Goal: Information Seeking & Learning: Learn about a topic

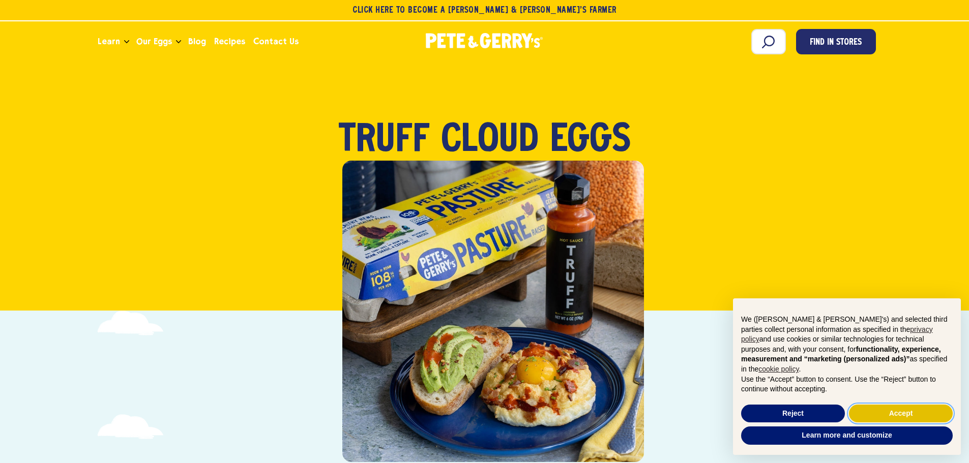
click at [876, 416] on button "Accept" at bounding box center [901, 414] width 104 height 18
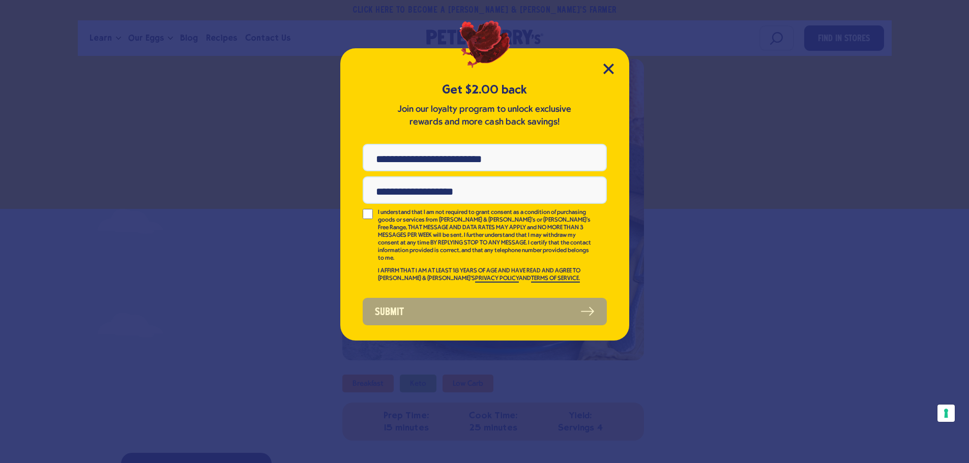
click at [599, 57] on div "Get $2.00 back Join our loyalty program to unlock exclusive rewards and more ca…" at bounding box center [484, 194] width 289 height 292
click at [605, 63] on div "Get $2.00 back Join our loyalty program to unlock exclusive rewards and more ca…" at bounding box center [484, 194] width 289 height 292
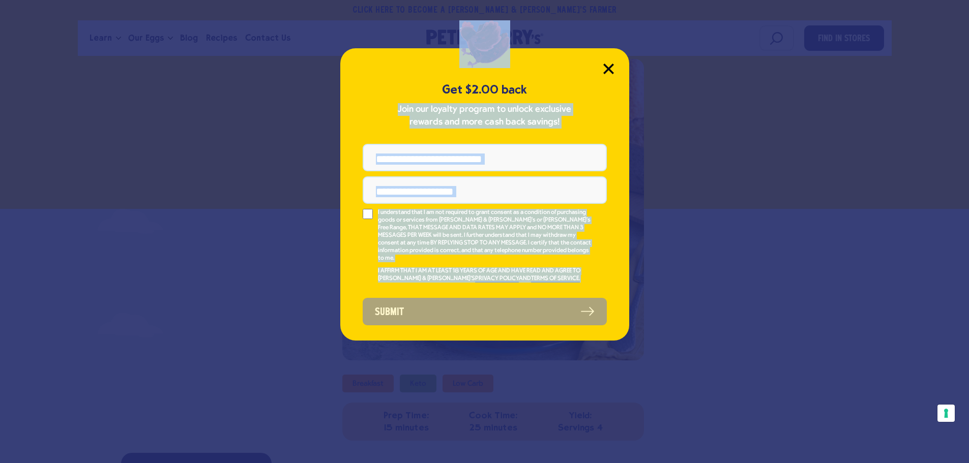
click at [607, 66] on div "Get $2.00 back Join our loyalty program to unlock exclusive rewards and more ca…" at bounding box center [484, 194] width 289 height 292
click at [607, 66] on icon "Close Modal" at bounding box center [608, 68] width 9 height 9
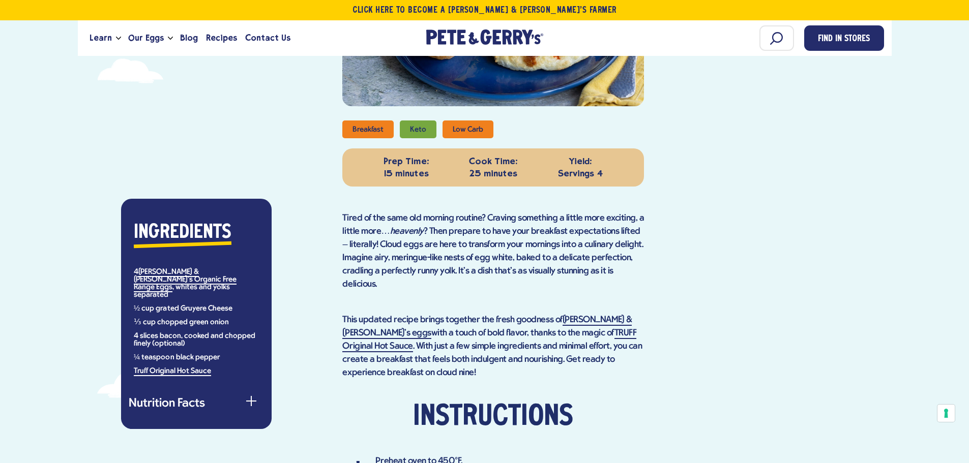
scroll to position [153, 0]
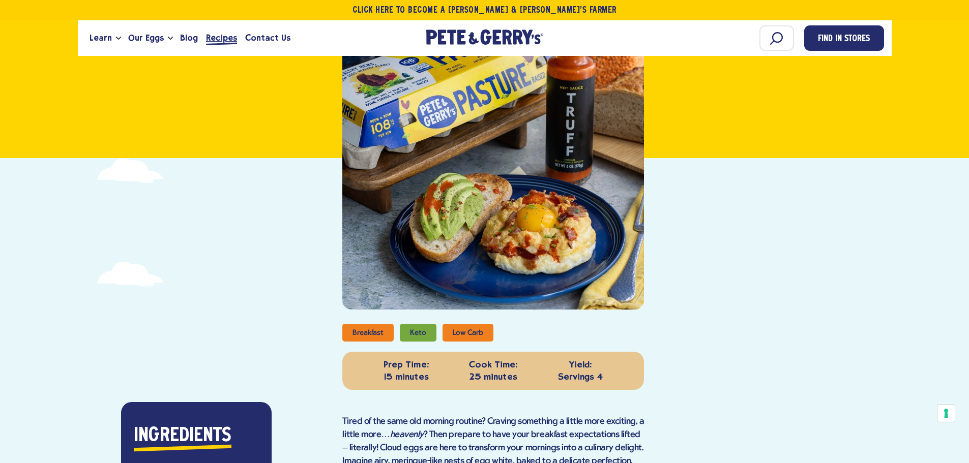
click at [218, 36] on span "Recipes" at bounding box center [221, 38] width 31 height 13
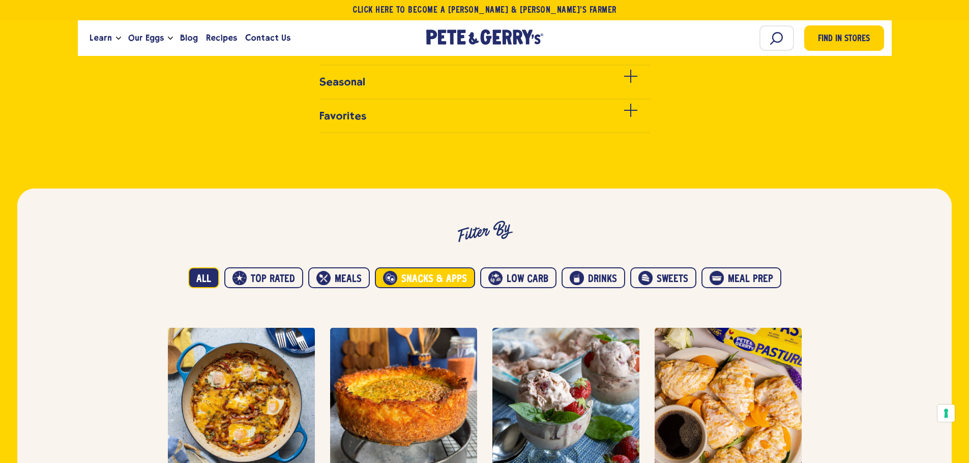
scroll to position [458, 0]
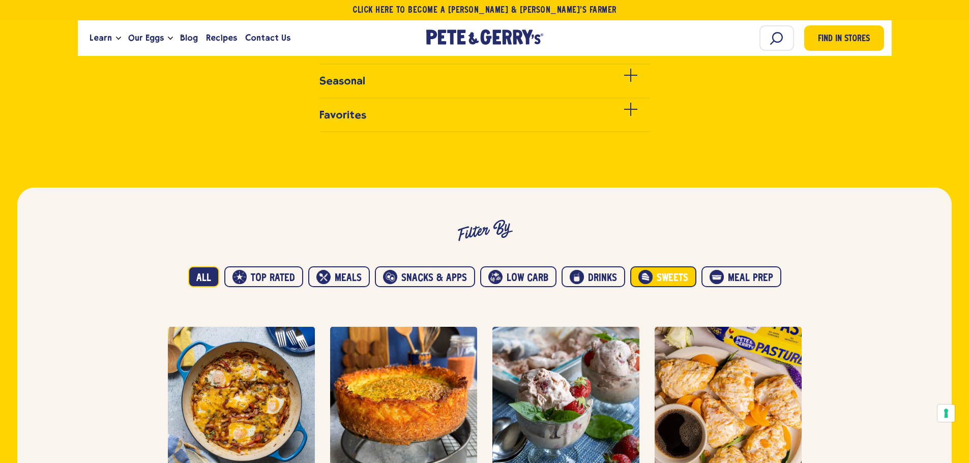
click at [689, 282] on button "Sweets" at bounding box center [663, 277] width 66 height 21
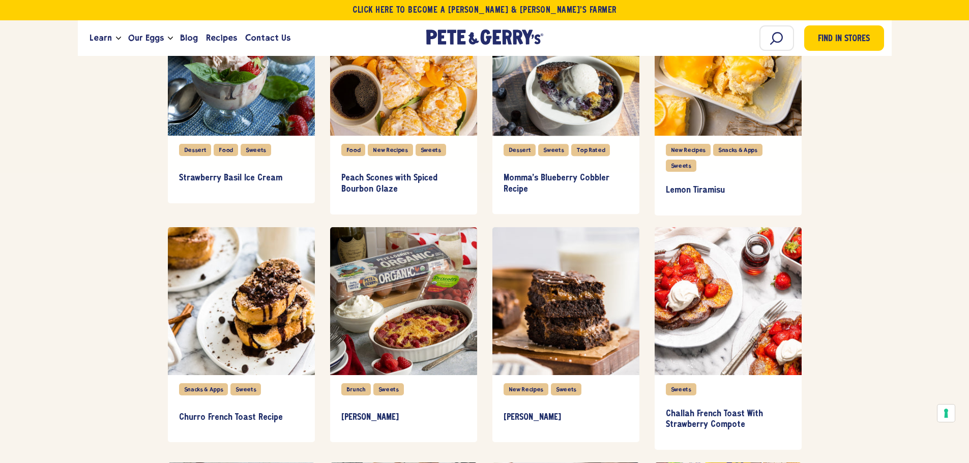
scroll to position [814, 0]
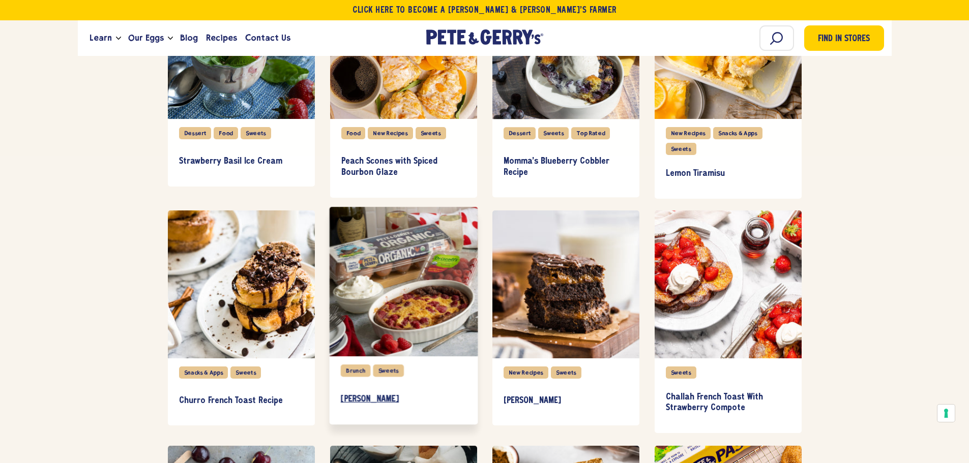
click at [398, 405] on h3 "[PERSON_NAME]" at bounding box center [403, 399] width 126 height 11
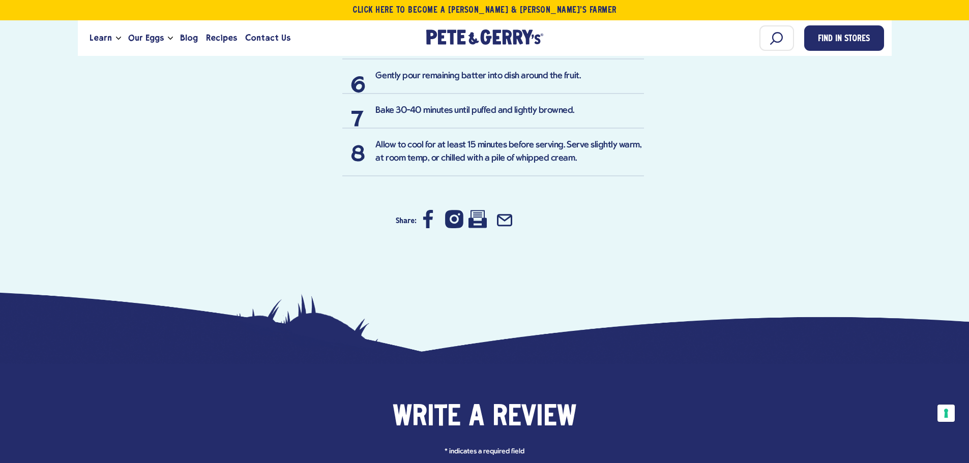
scroll to position [1170, 0]
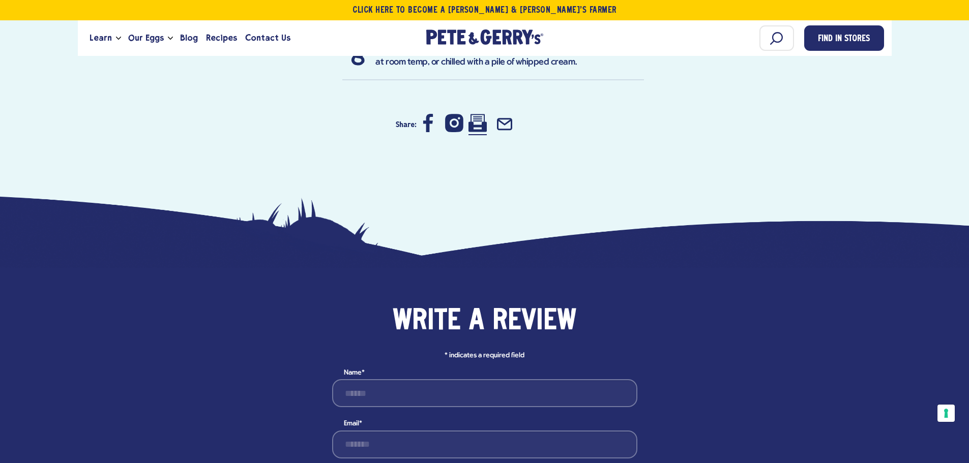
click at [476, 132] on icon at bounding box center [477, 123] width 18 height 18
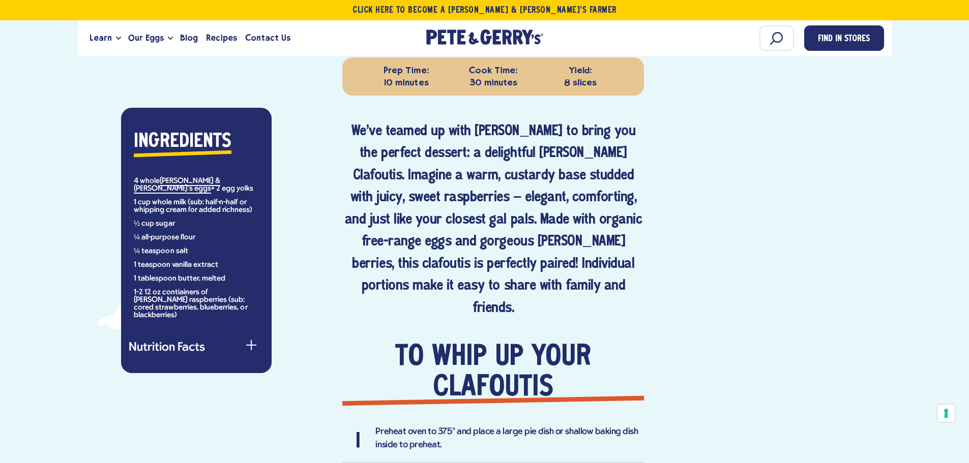
scroll to position [305, 0]
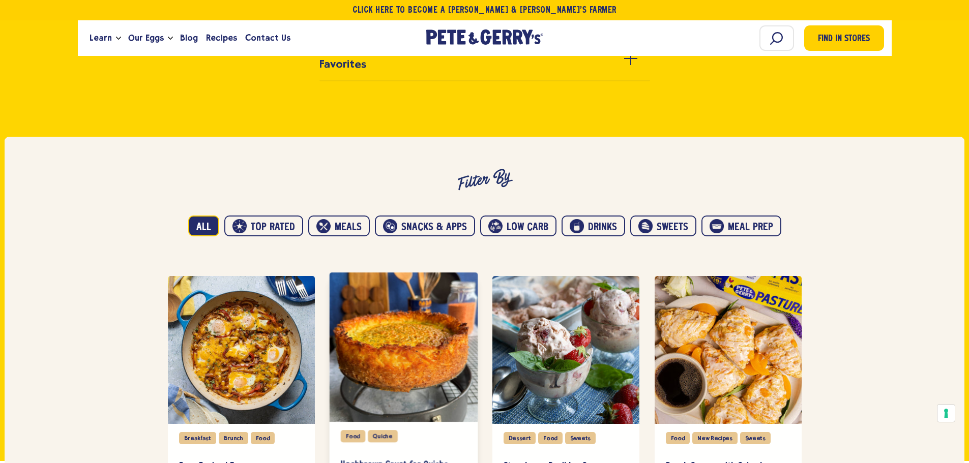
scroll to position [560, 0]
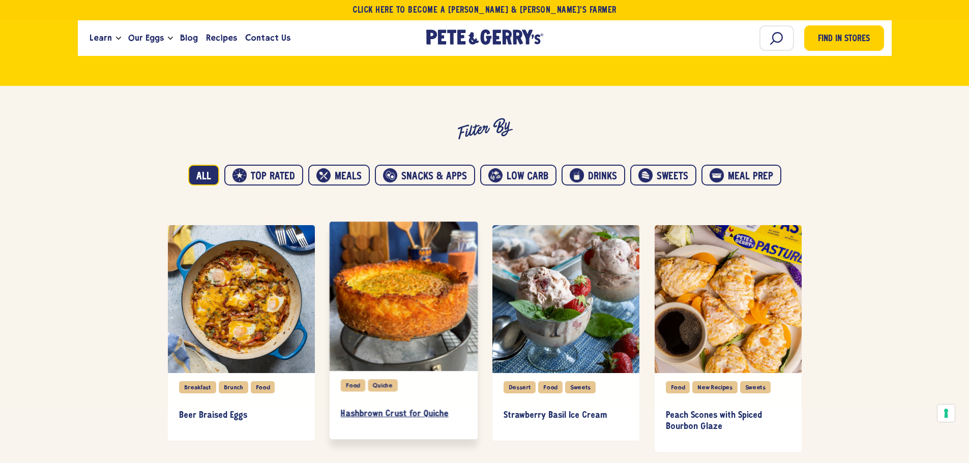
click at [410, 420] on h3 "Hashbrown Crust for Quiche" at bounding box center [403, 414] width 126 height 11
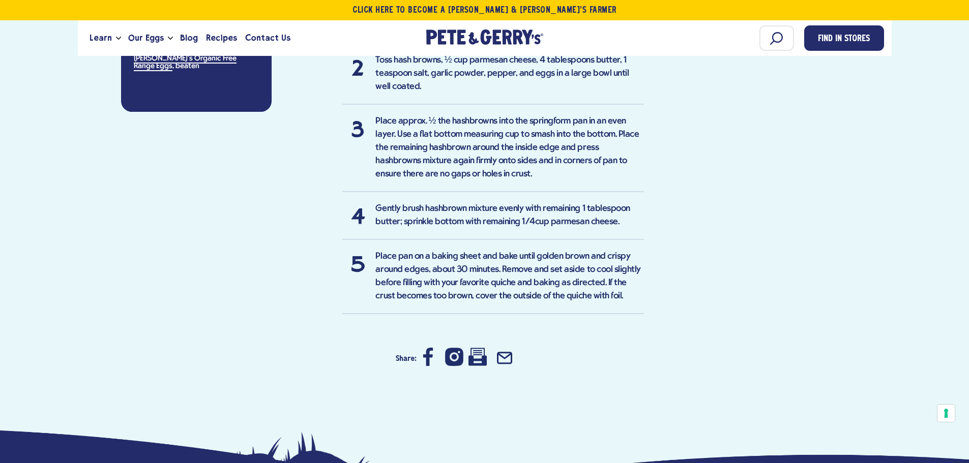
scroll to position [865, 0]
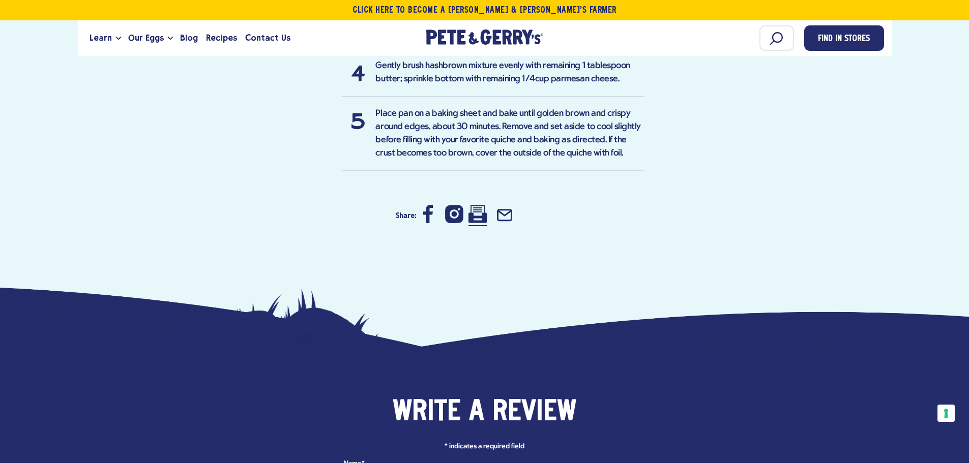
click at [485, 223] on icon at bounding box center [477, 214] width 18 height 18
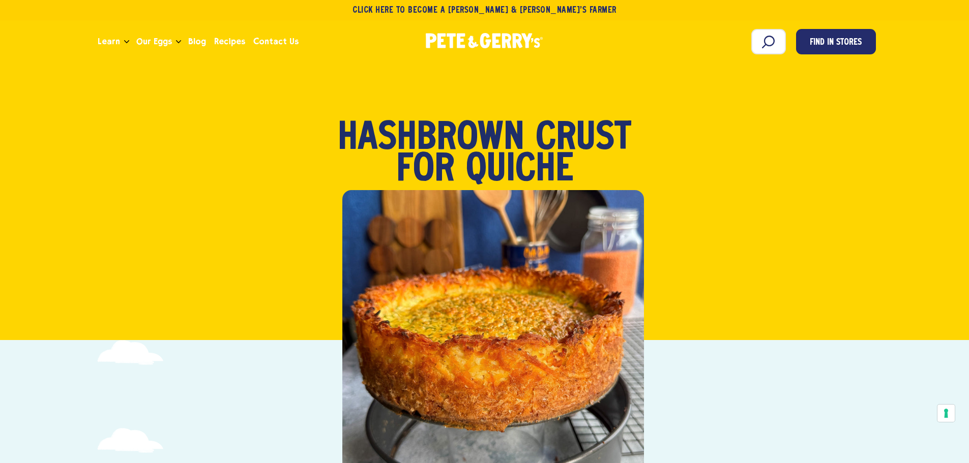
scroll to position [0, 0]
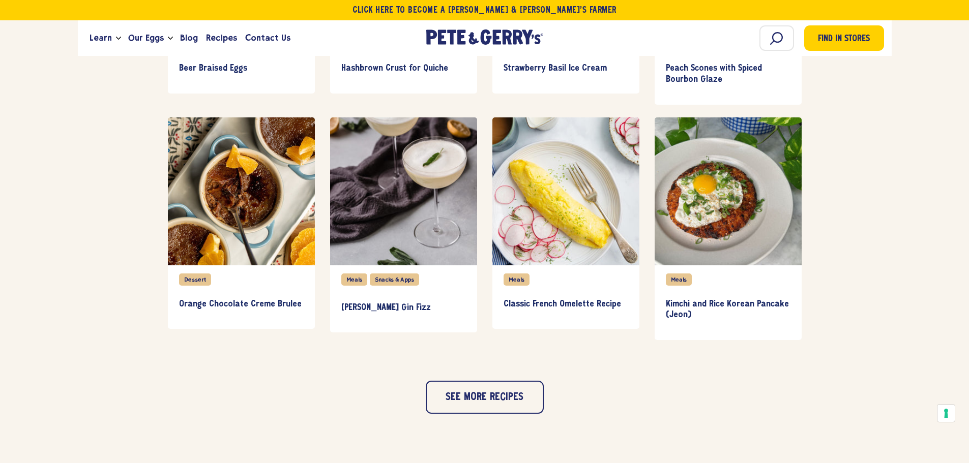
scroll to position [916, 0]
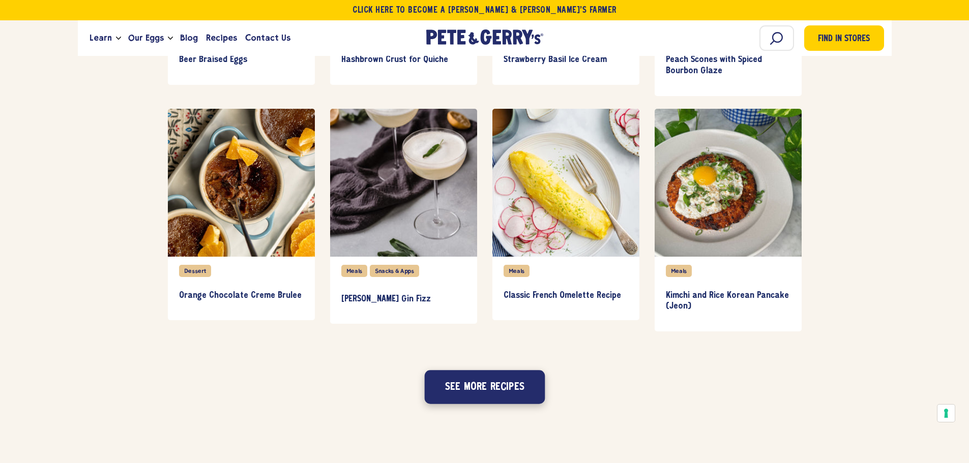
click at [494, 398] on button "See more recipes" at bounding box center [484, 387] width 121 height 34
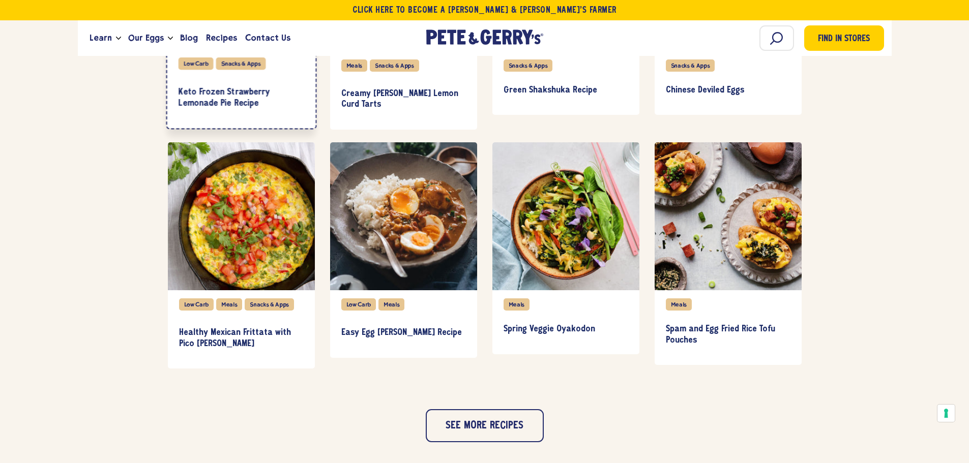
scroll to position [1373, 0]
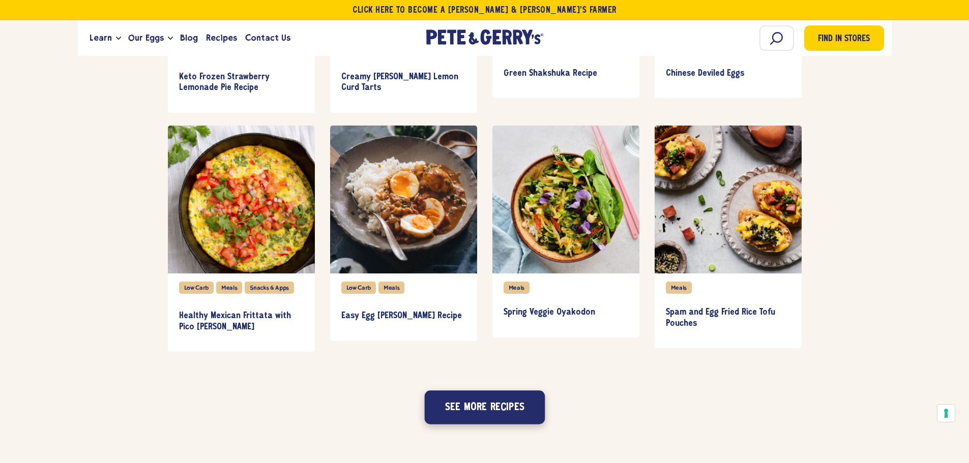
click at [517, 412] on button "See more recipes" at bounding box center [484, 408] width 121 height 34
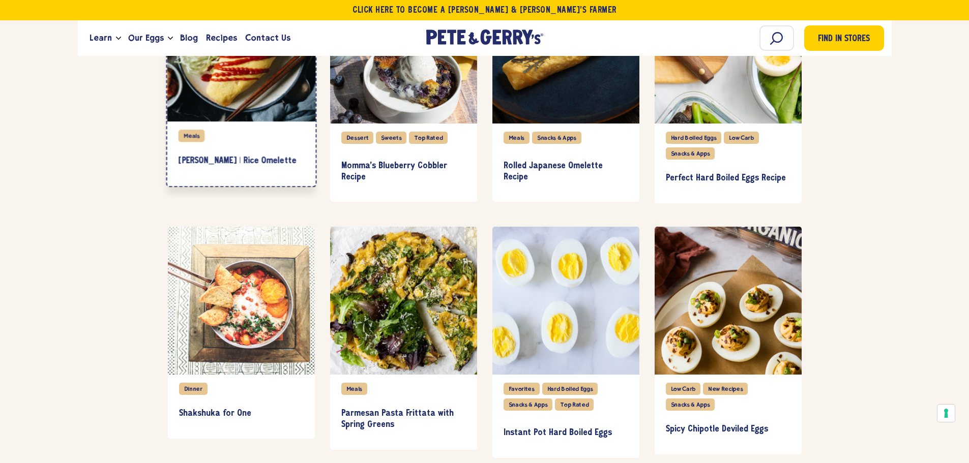
scroll to position [1780, 0]
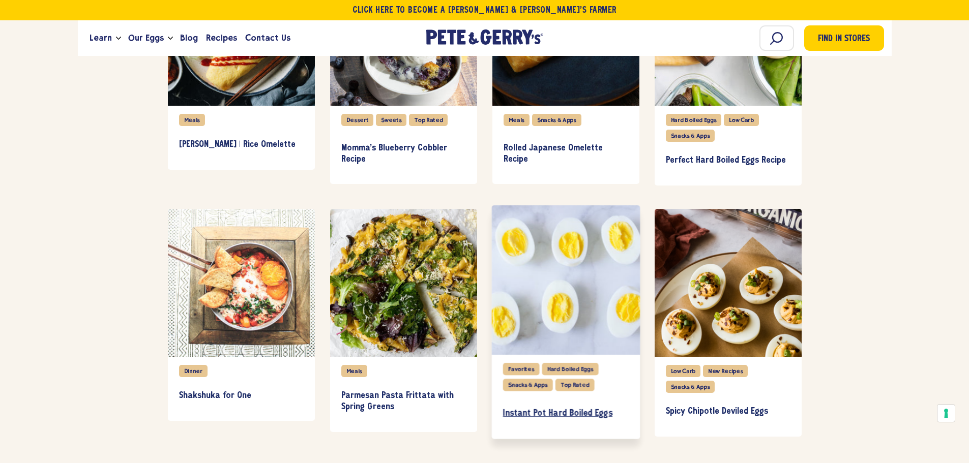
click at [559, 420] on h3 "Instant Pot Hard Boiled Eggs" at bounding box center [566, 413] width 126 height 11
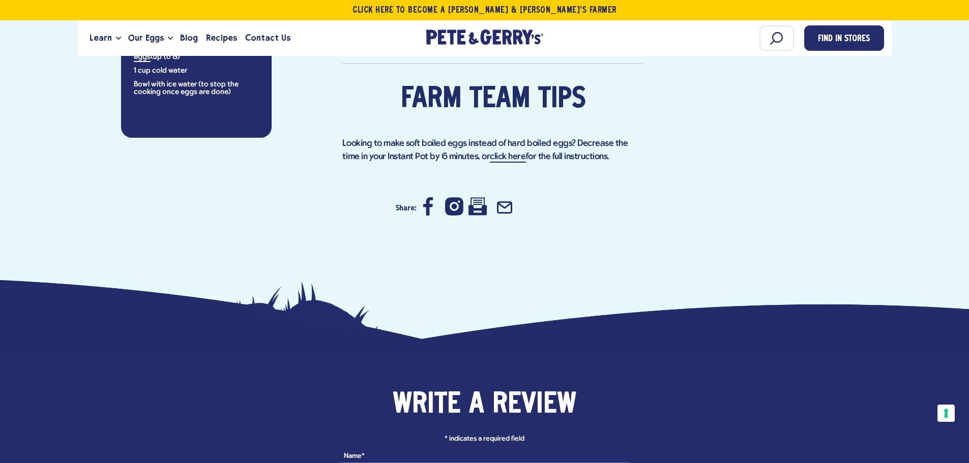
scroll to position [865, 0]
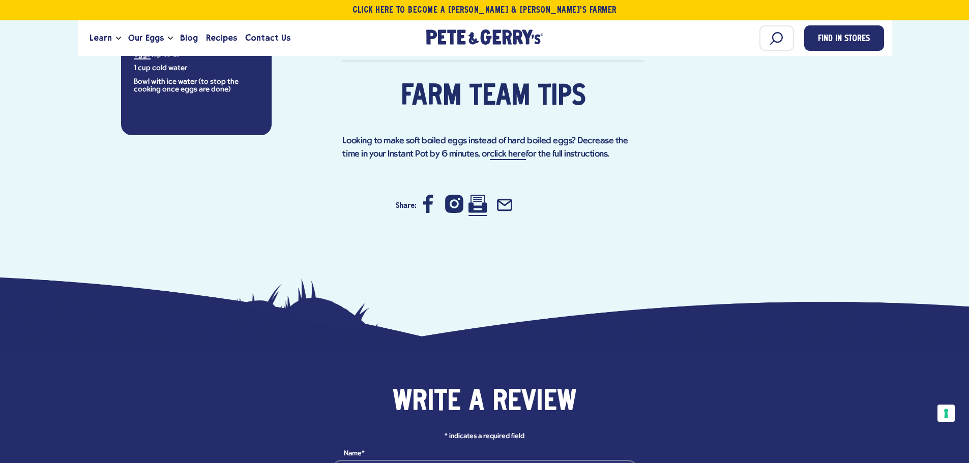
click at [480, 213] on icon at bounding box center [477, 204] width 18 height 18
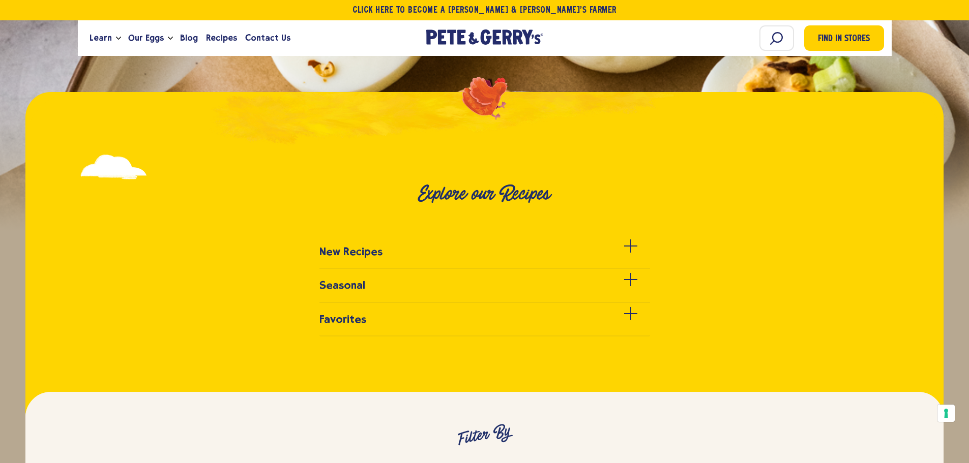
scroll to position [254, 0]
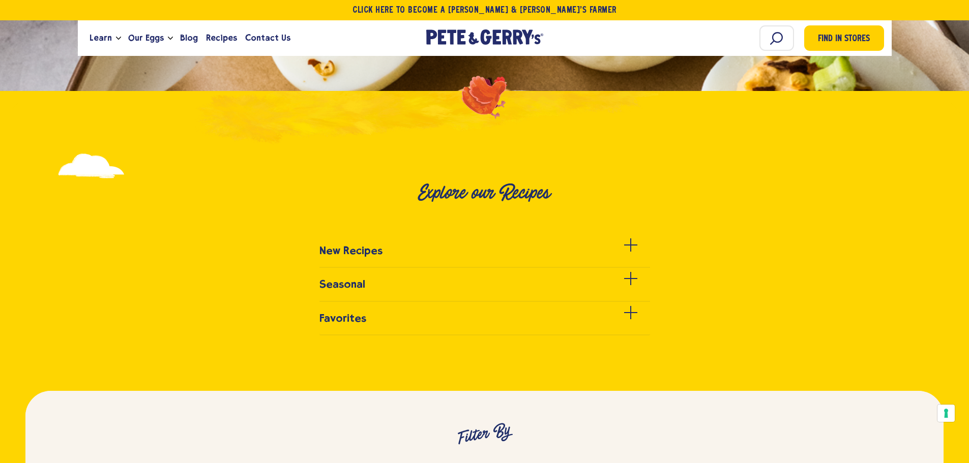
click at [638, 306] on ul "New Recipes" at bounding box center [484, 290] width 969 height 91
click at [627, 312] on span at bounding box center [630, 312] width 13 height 1
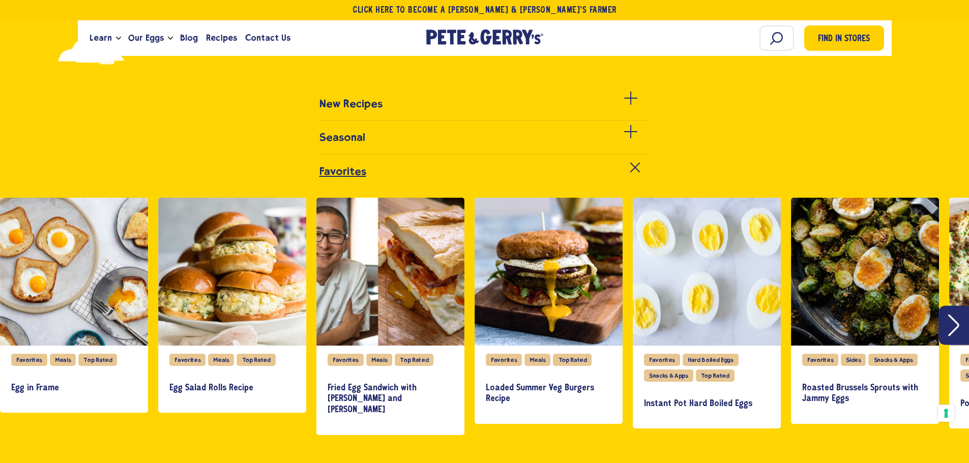
scroll to position [407, 0]
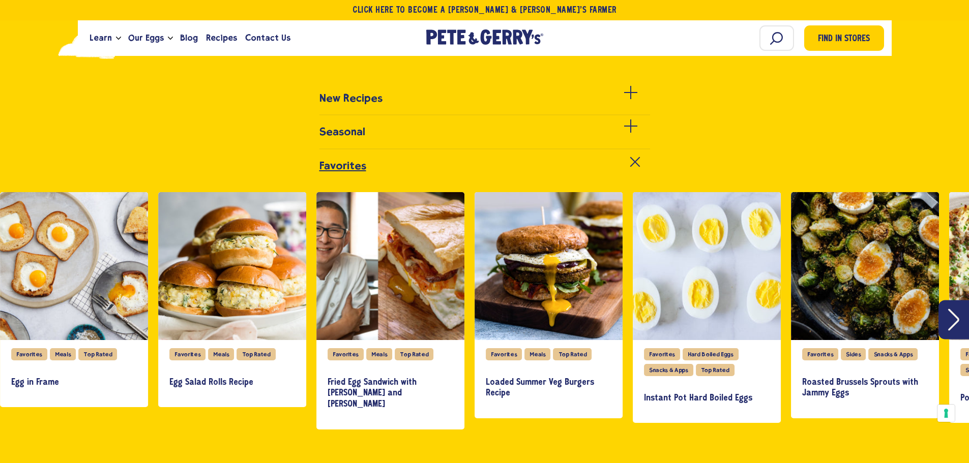
click at [951, 317] on icon "Next" at bounding box center [953, 320] width 11 height 22
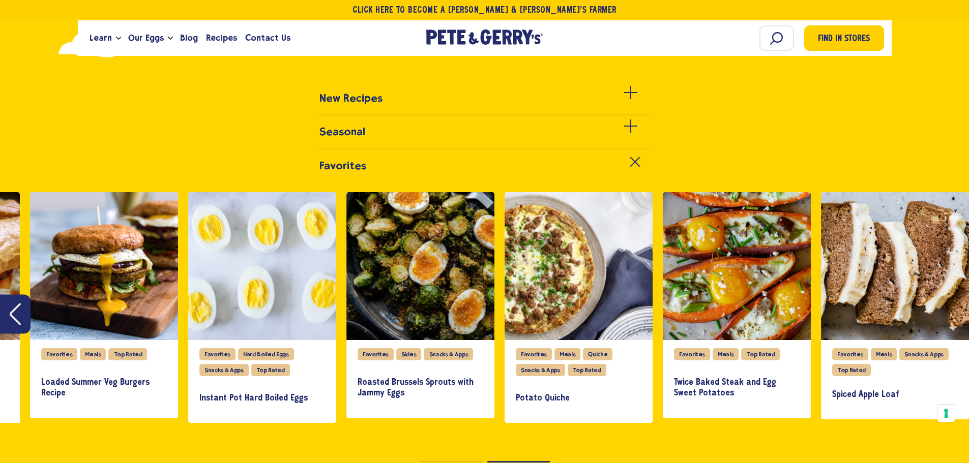
click at [951, 317] on div "slide 9 of 9" at bounding box center [895, 266] width 148 height 148
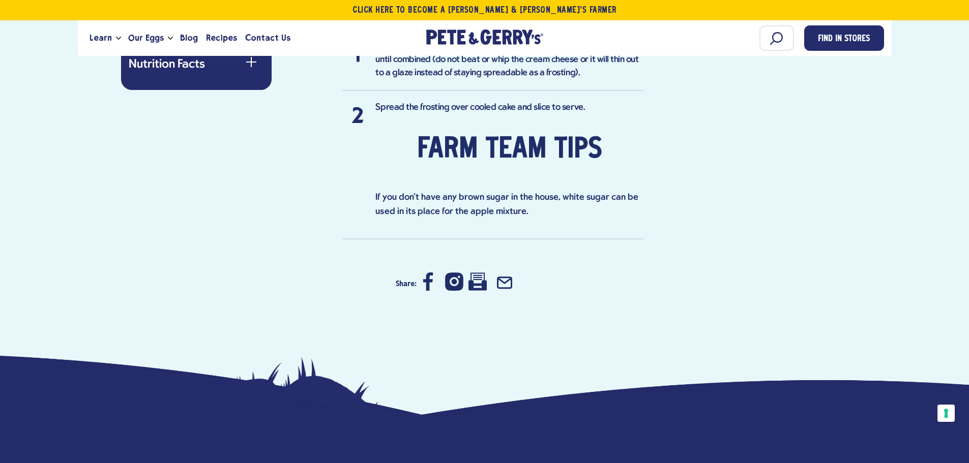
scroll to position [1119, 0]
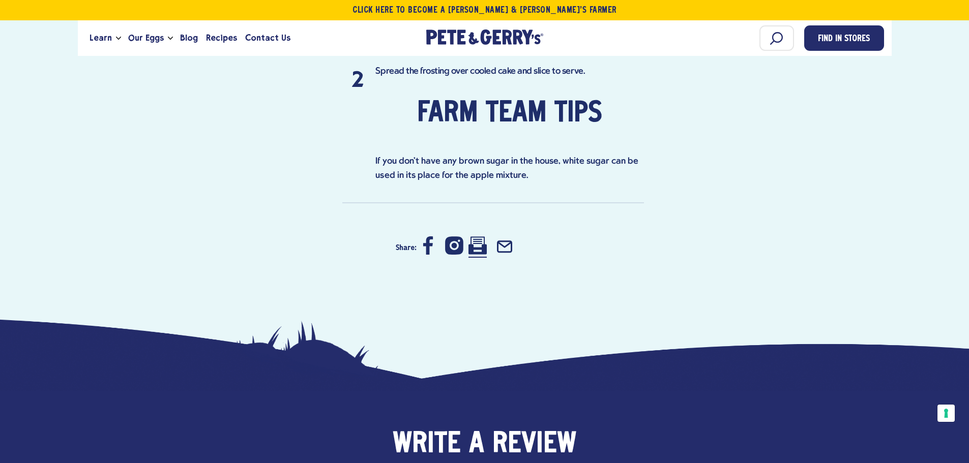
click at [480, 255] on icon at bounding box center [477, 246] width 18 height 18
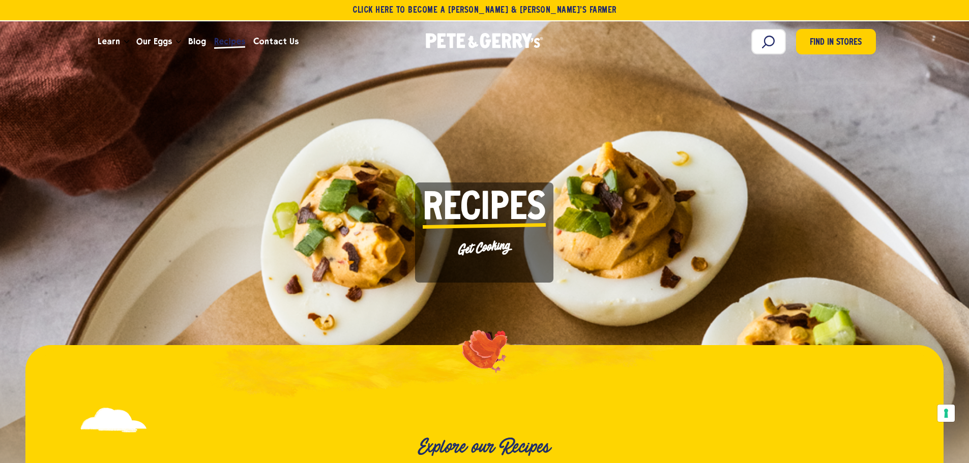
click at [224, 40] on span "Recipes" at bounding box center [229, 41] width 31 height 13
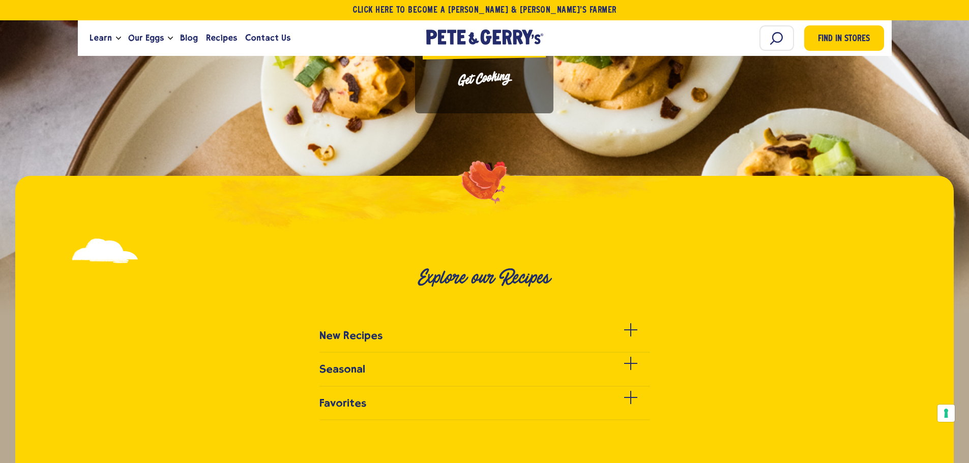
scroll to position [203, 0]
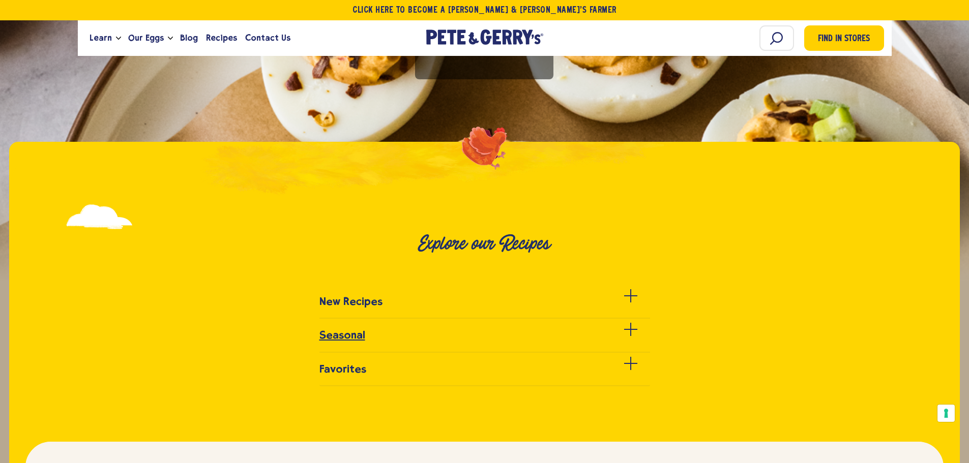
click at [630, 330] on span at bounding box center [630, 329] width 13 height 1
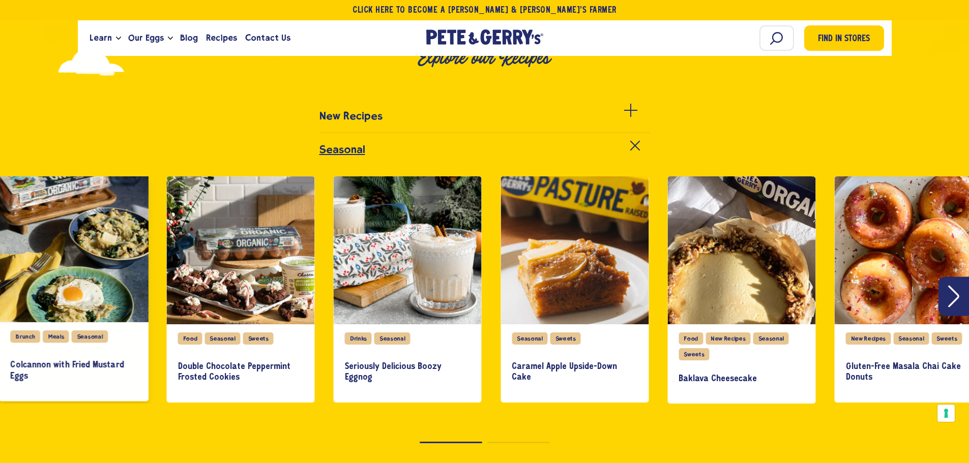
scroll to position [407, 0]
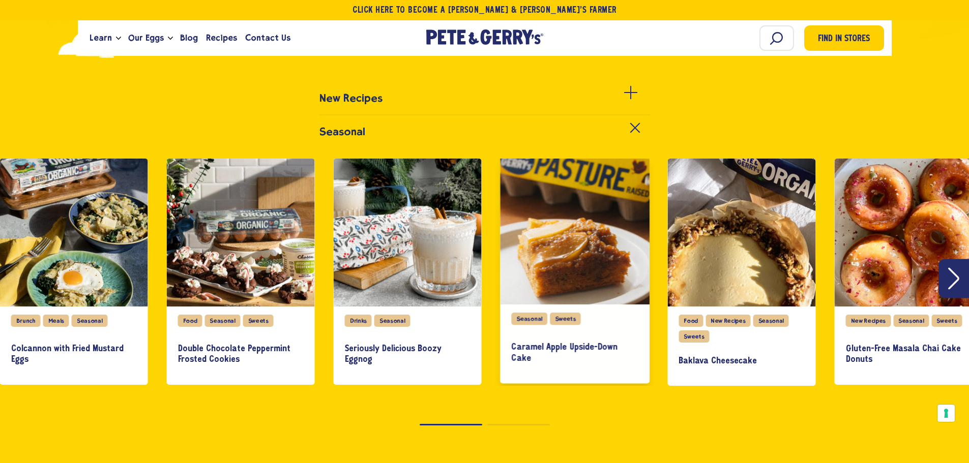
click at [576, 341] on link "Caramel Apple Upside-Down Cake" at bounding box center [574, 353] width 127 height 41
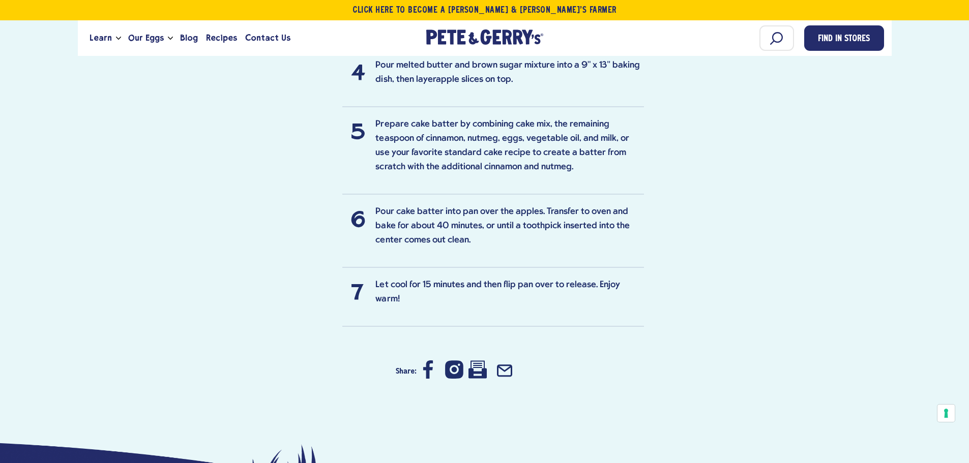
scroll to position [560, 0]
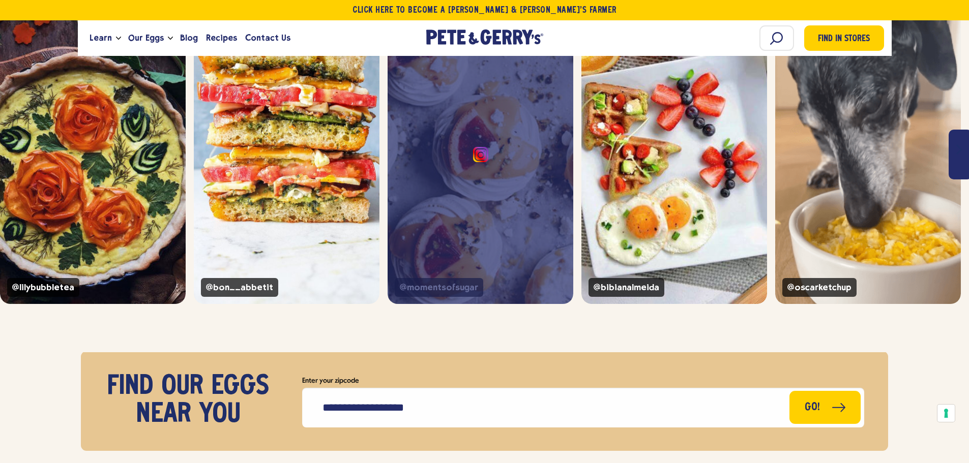
scroll to position [1475, 0]
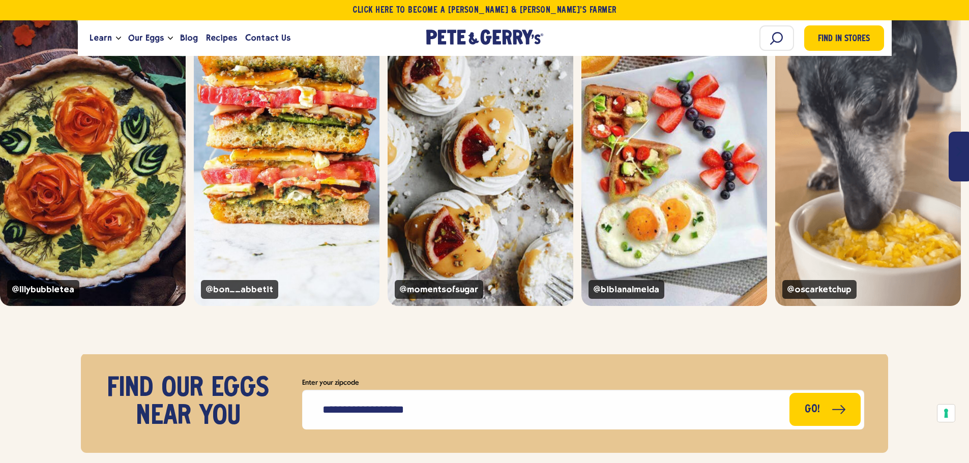
click at [958, 162] on icon "Next" at bounding box center [958, 151] width 10 height 20
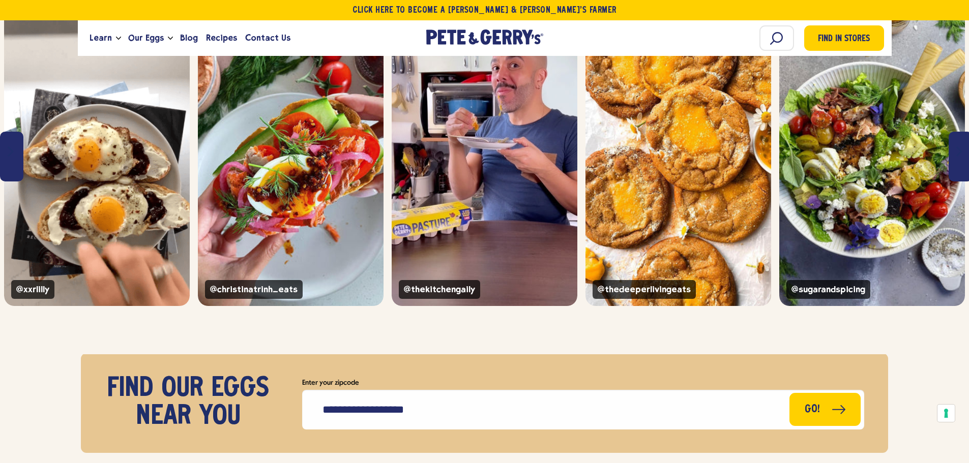
click at [960, 162] on icon "Next" at bounding box center [958, 151] width 10 height 20
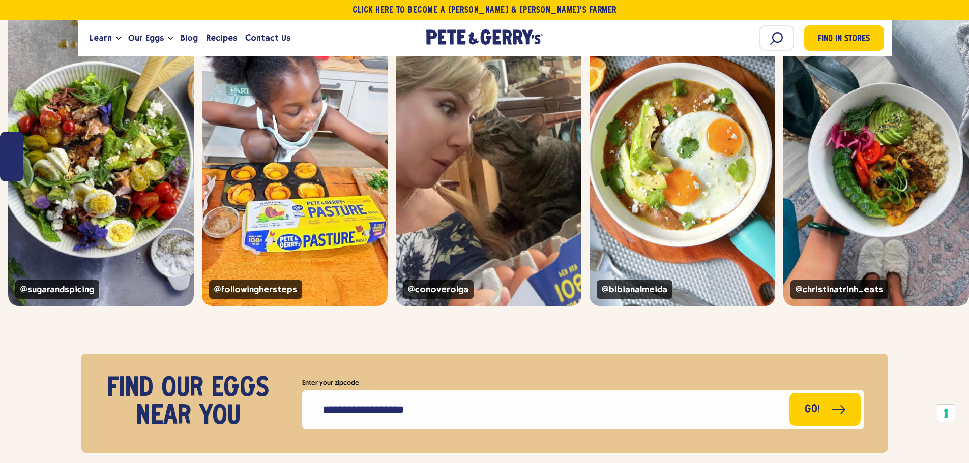
click at [18, 173] on button "Previous" at bounding box center [11, 157] width 23 height 50
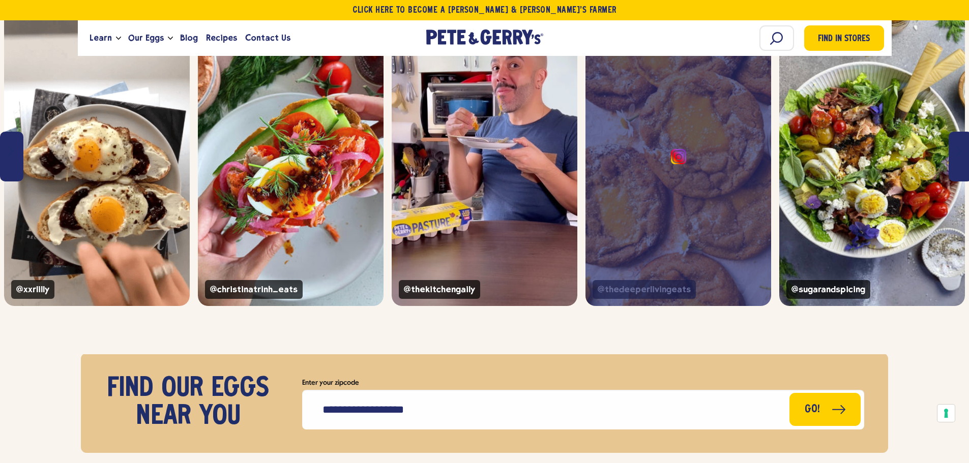
click at [642, 225] on div "@thedeeperlivingeats" at bounding box center [678, 157] width 186 height 300
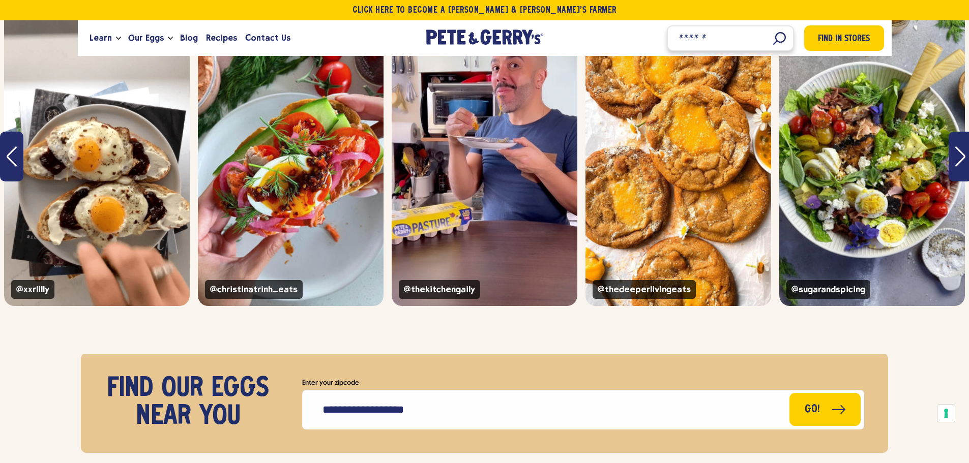
click at [759, 38] on input "Search" at bounding box center [730, 37] width 127 height 25
click at [755, 40] on input "Search" at bounding box center [730, 37] width 127 height 25
click at [694, 36] on input "Search" at bounding box center [730, 37] width 127 height 25
type input "*"
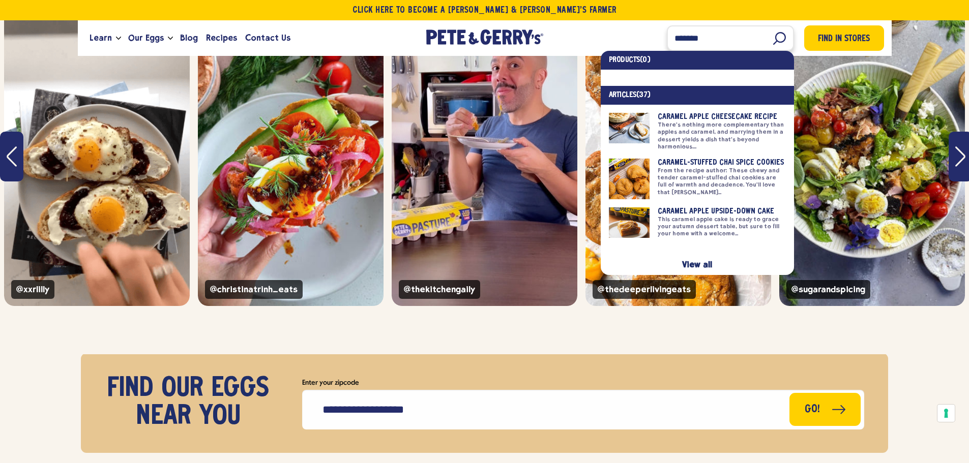
type input "*******"
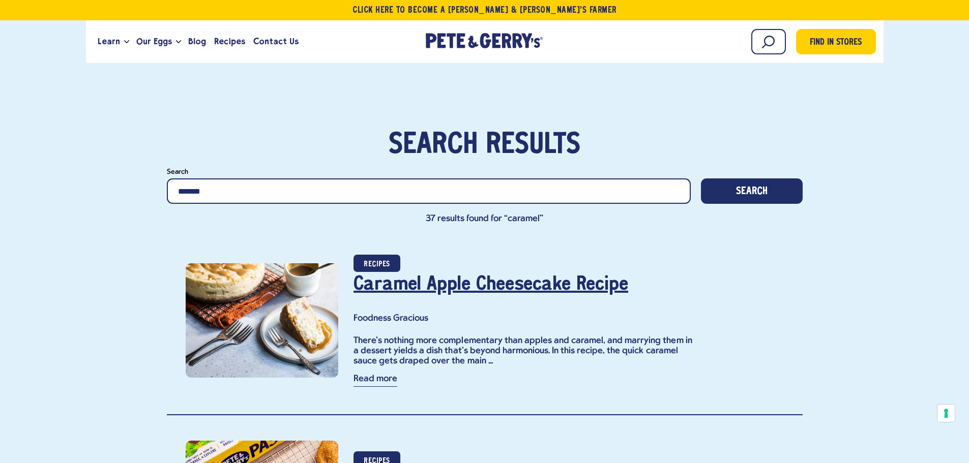
click at [382, 289] on link "Caramel Apple Cheesecake Recipe" at bounding box center [491, 285] width 275 height 18
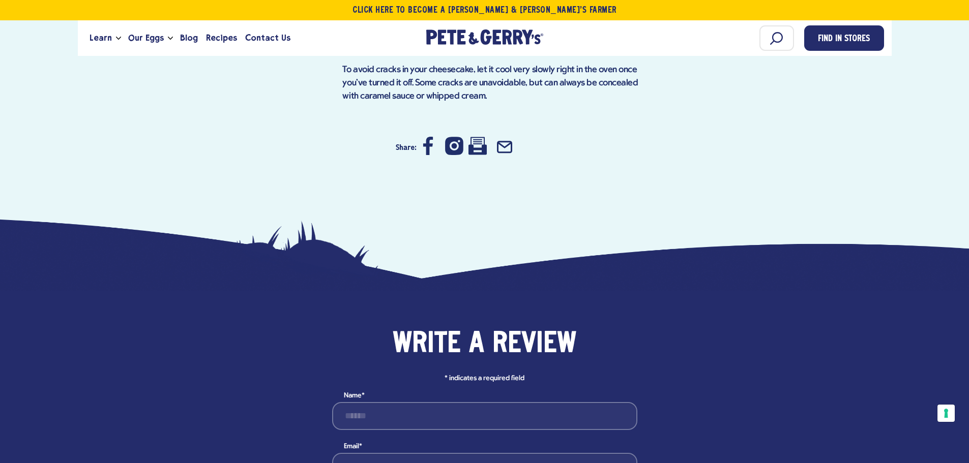
scroll to position [1882, 0]
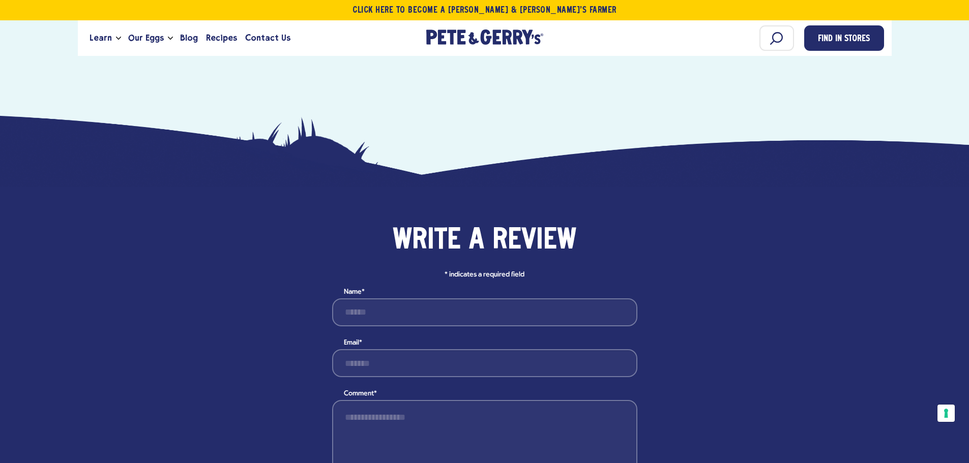
click at [481, 51] on icon at bounding box center [477, 42] width 18 height 18
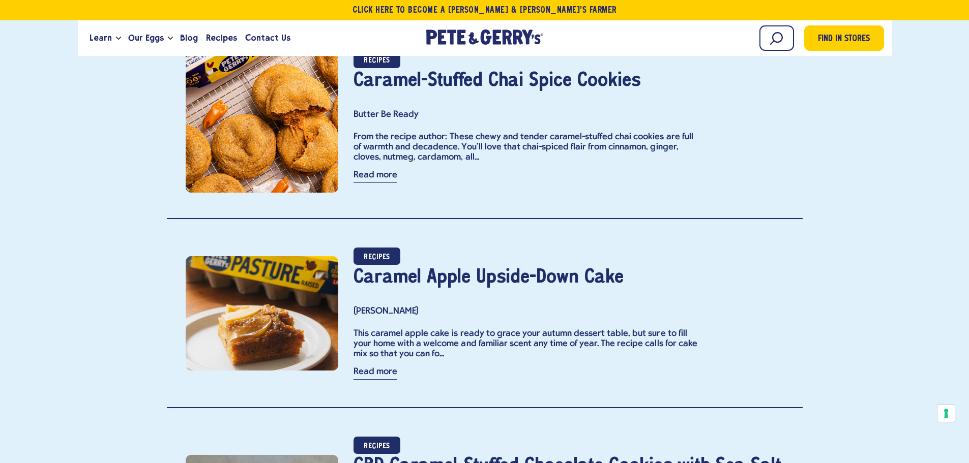
scroll to position [407, 0]
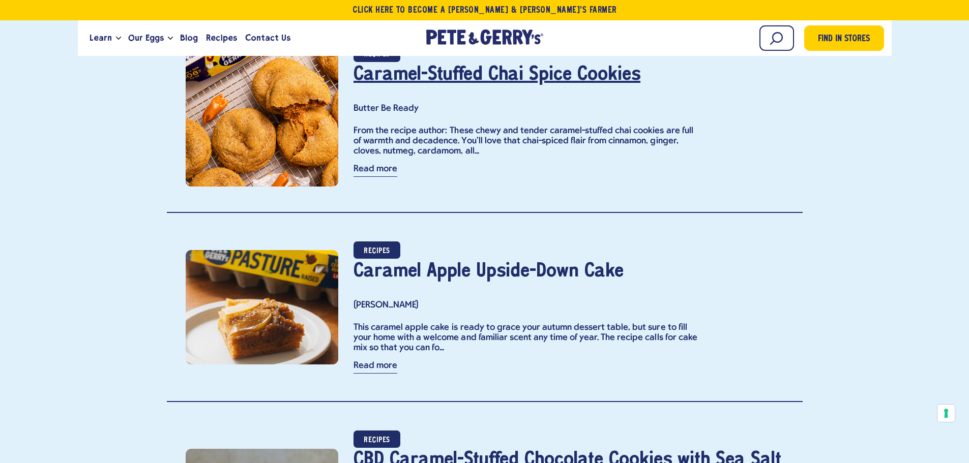
click at [421, 81] on link "Caramel-Stuffed Chai Spice Cookies" at bounding box center [497, 75] width 287 height 18
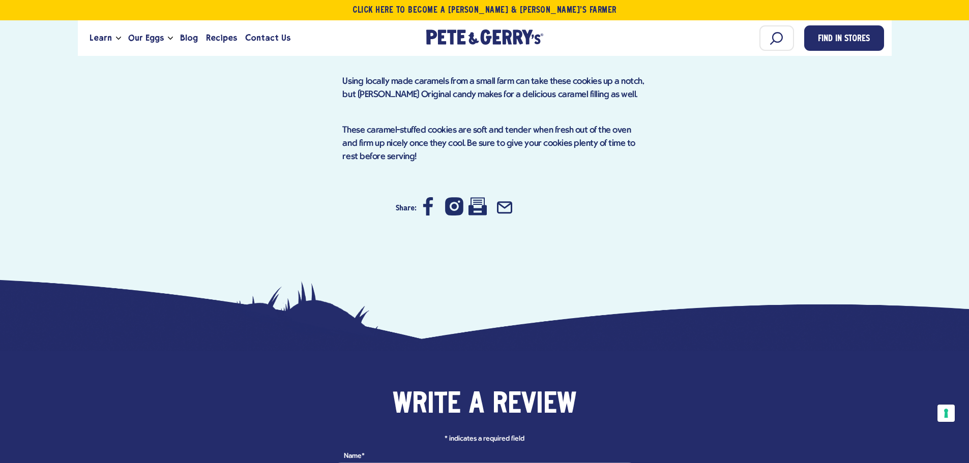
scroll to position [1628, 0]
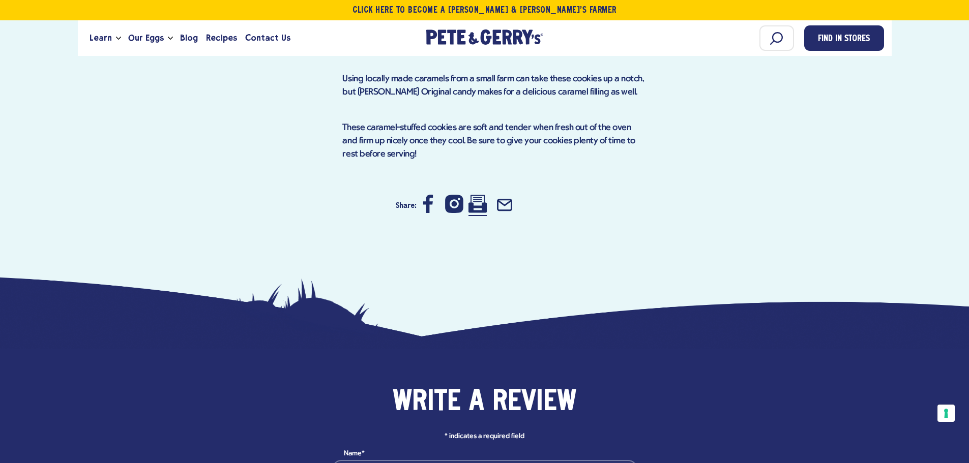
click at [472, 213] on icon at bounding box center [477, 204] width 18 height 18
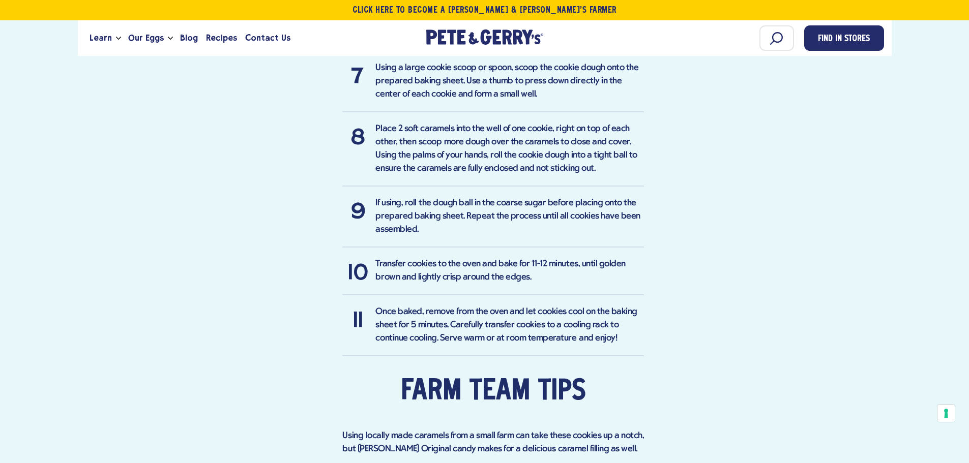
scroll to position [1119, 0]
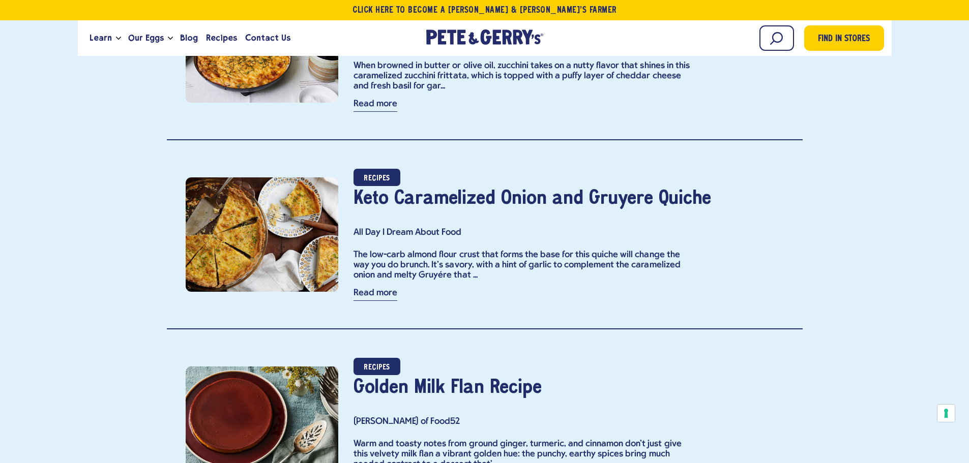
scroll to position [1068, 0]
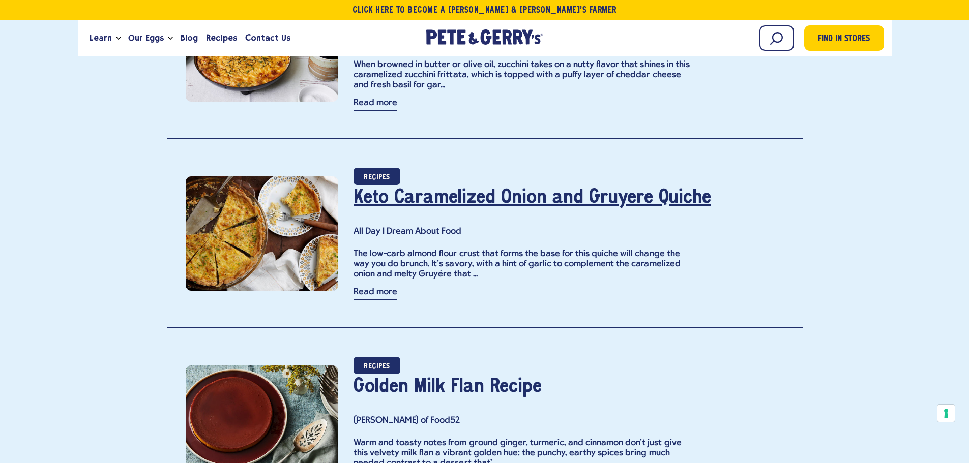
click at [387, 207] on link "Keto Caramelized Onion and Gruyére Quiche" at bounding box center [533, 198] width 358 height 18
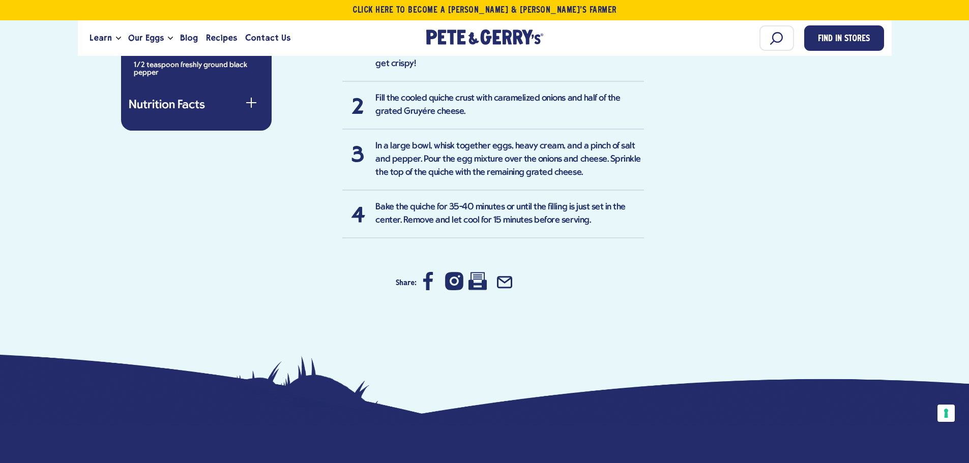
scroll to position [1068, 0]
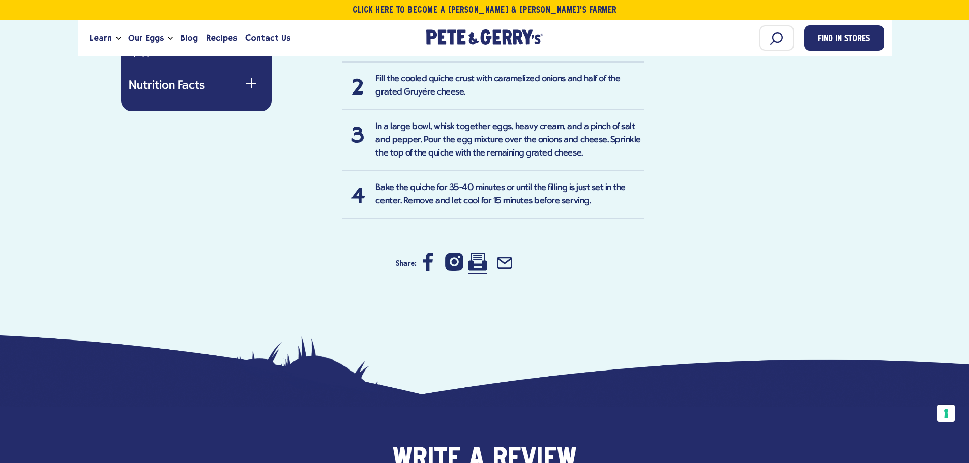
click at [475, 271] on icon at bounding box center [477, 262] width 18 height 18
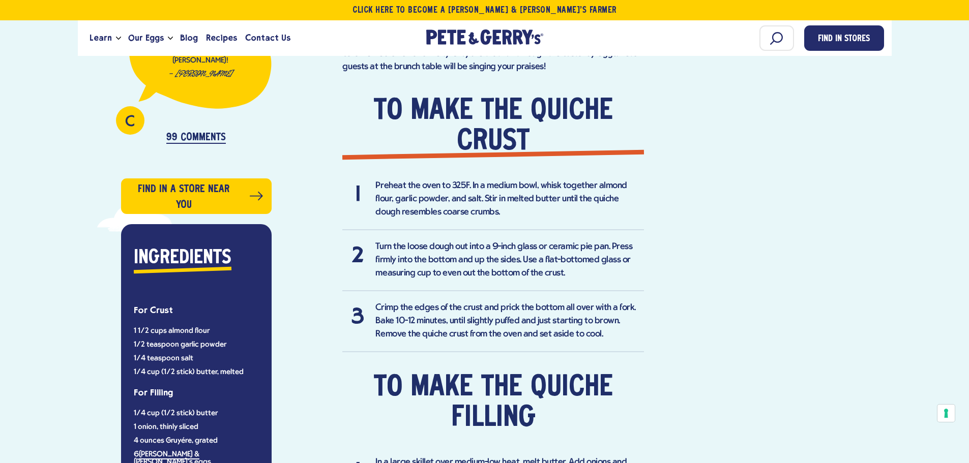
scroll to position [305, 0]
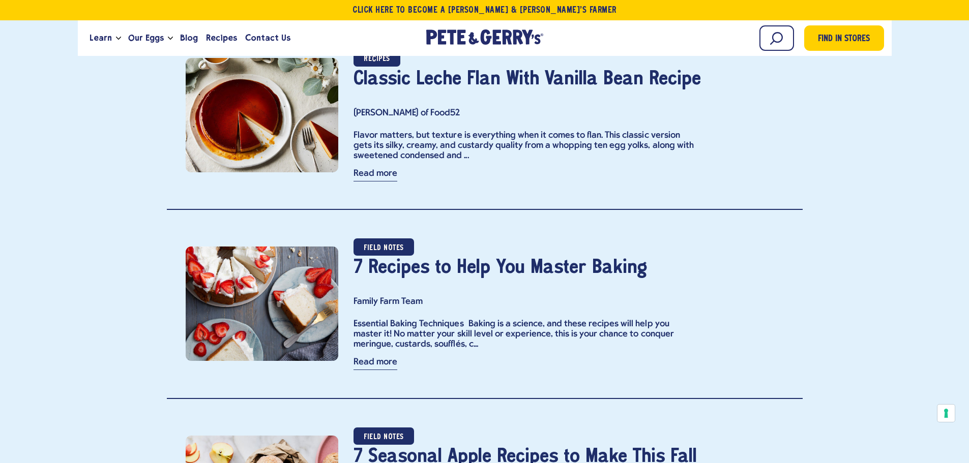
scroll to position [2136, 0]
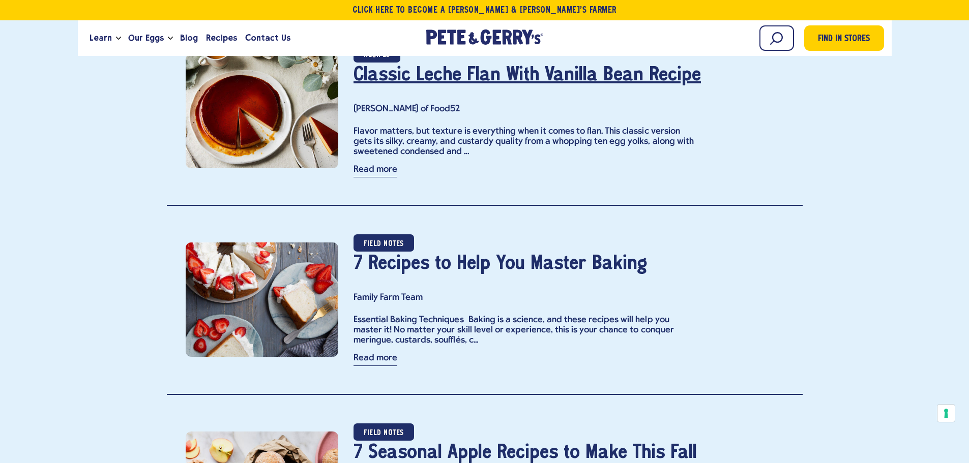
click at [403, 84] on link "Classic Leche Flan With Vanilla Bean Recipe" at bounding box center [527, 75] width 347 height 18
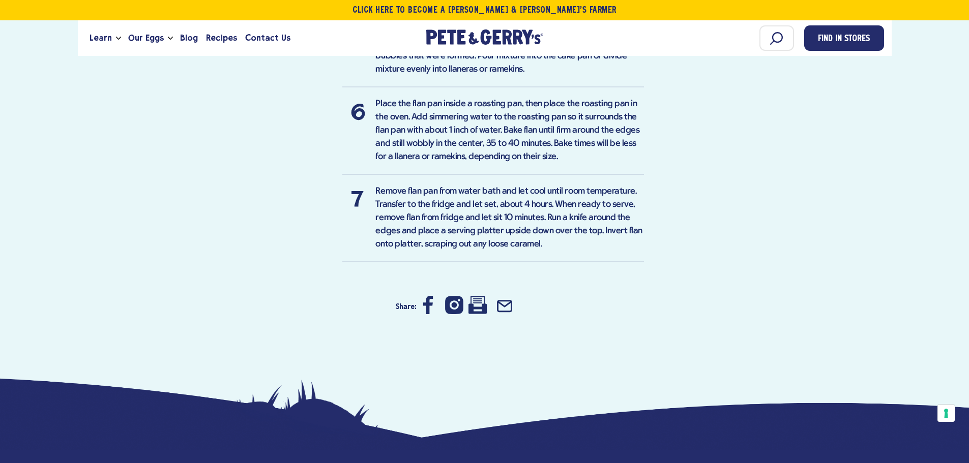
scroll to position [1323, 0]
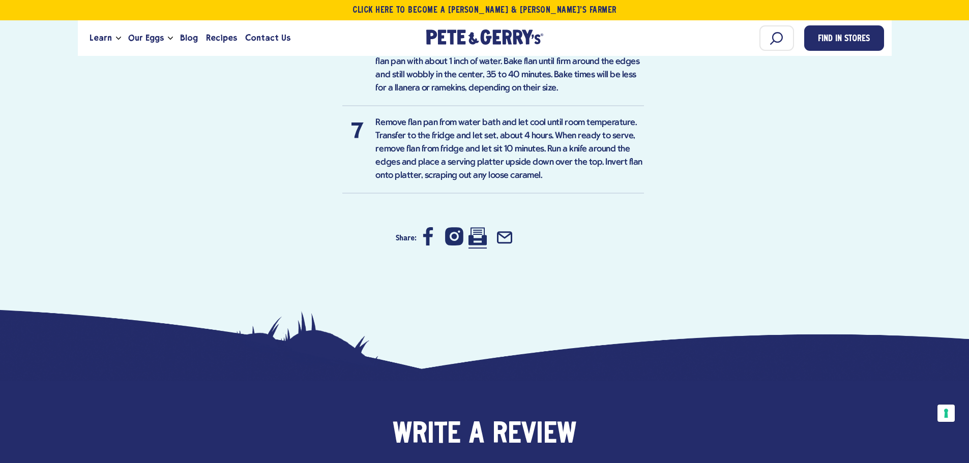
drag, startPoint x: 480, startPoint y: 318, endPoint x: 760, endPoint y: 397, distance: 291.6
click at [480, 246] on icon at bounding box center [477, 236] width 18 height 18
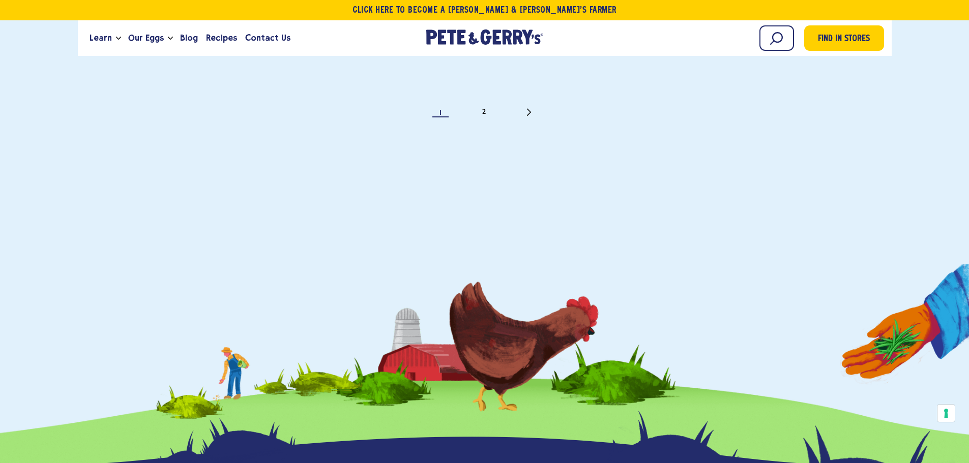
scroll to position [4782, 0]
click at [486, 117] on link "2" at bounding box center [484, 112] width 10 height 10
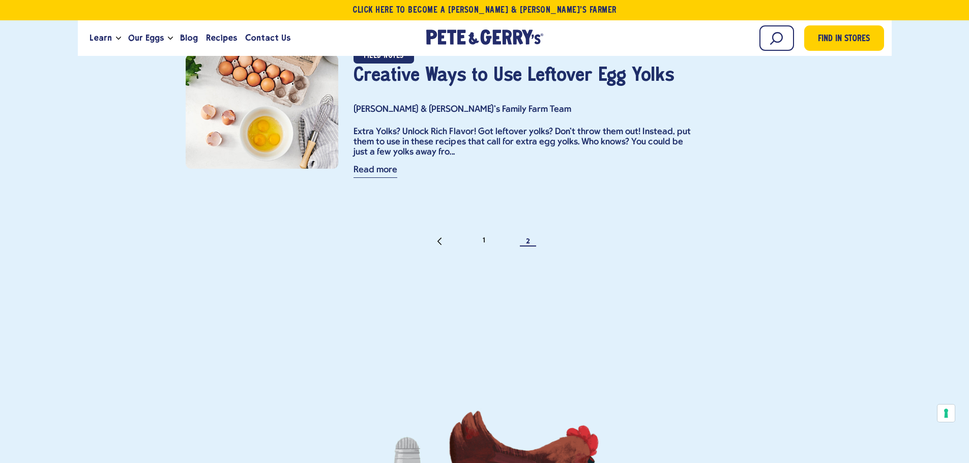
scroll to position [2594, 0]
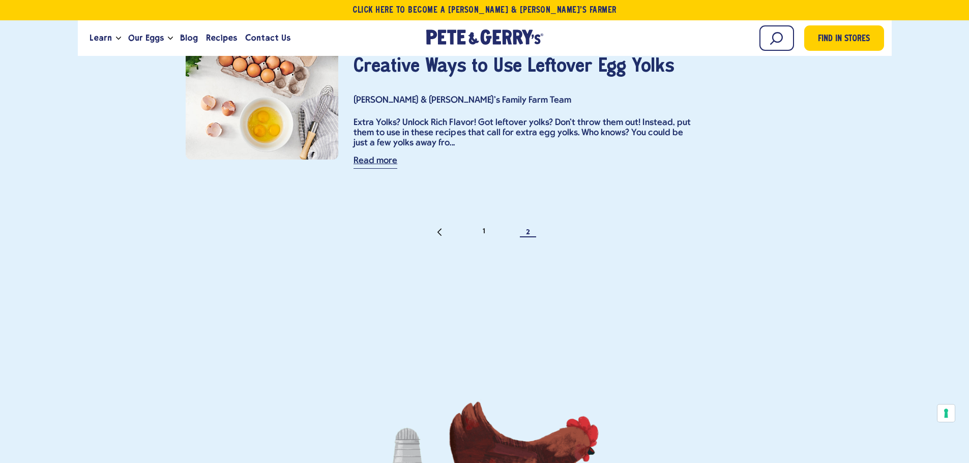
click at [354, 169] on link "Read more" at bounding box center [376, 163] width 44 height 12
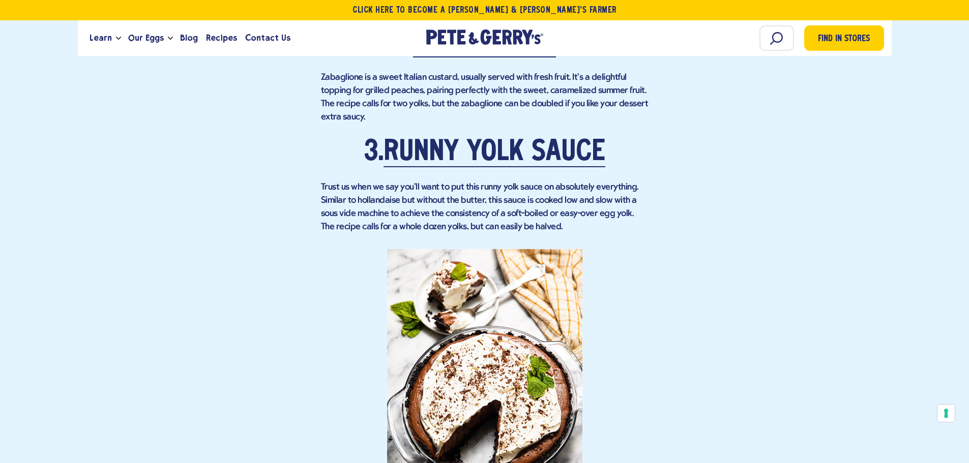
scroll to position [1526, 0]
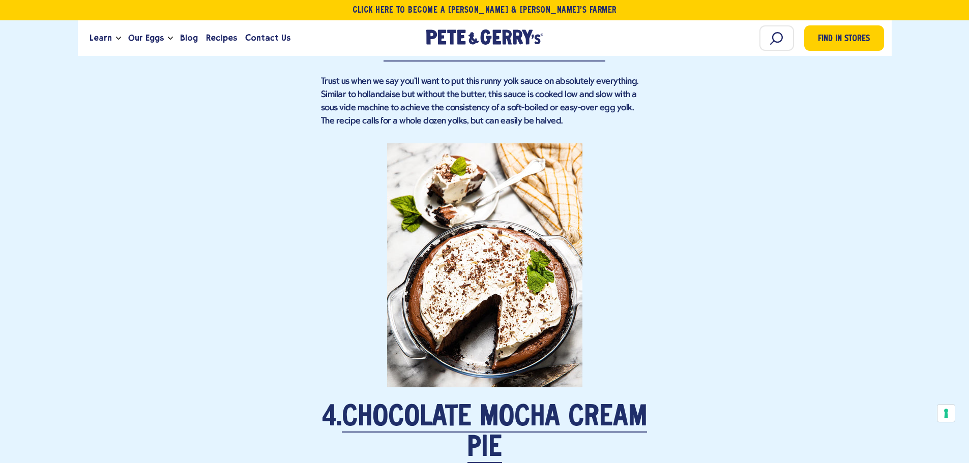
scroll to position [1628, 0]
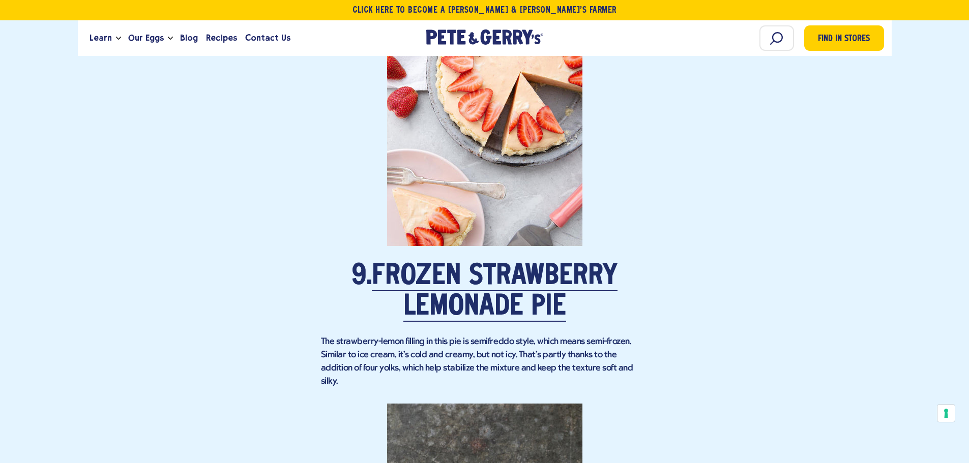
scroll to position [3713, 0]
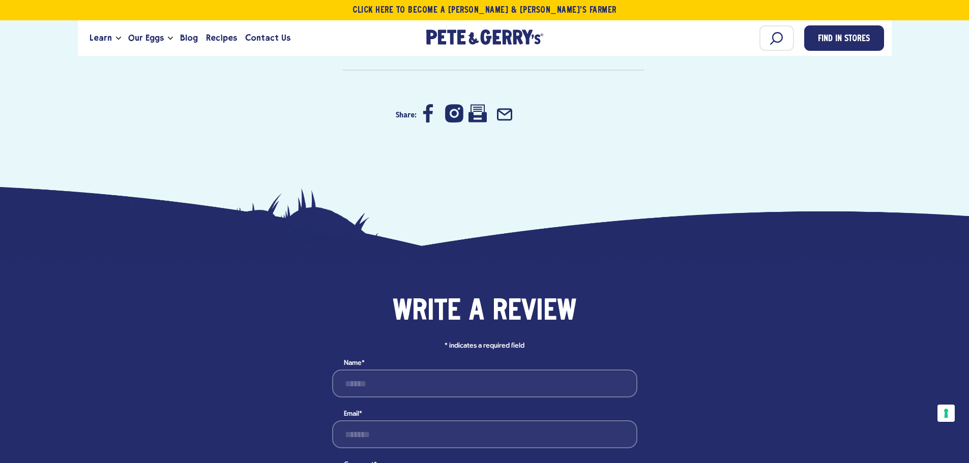
scroll to position [2849, 0]
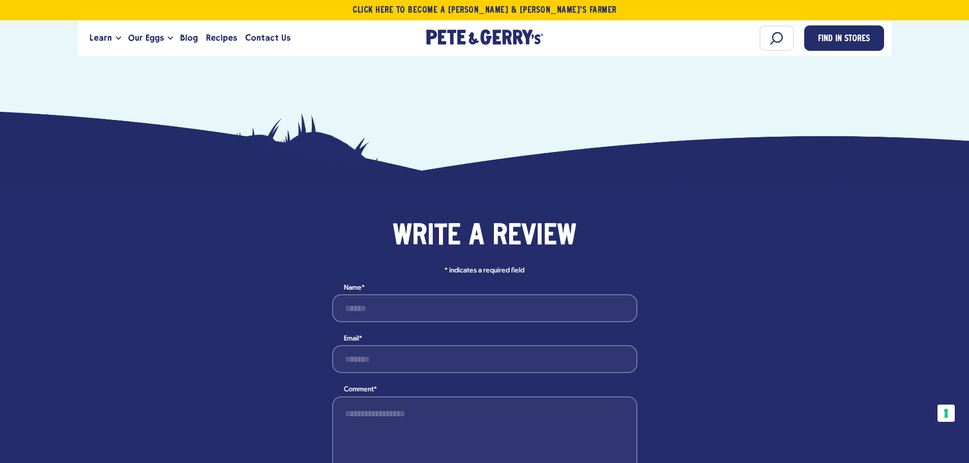
click at [478, 47] on icon at bounding box center [477, 38] width 18 height 18
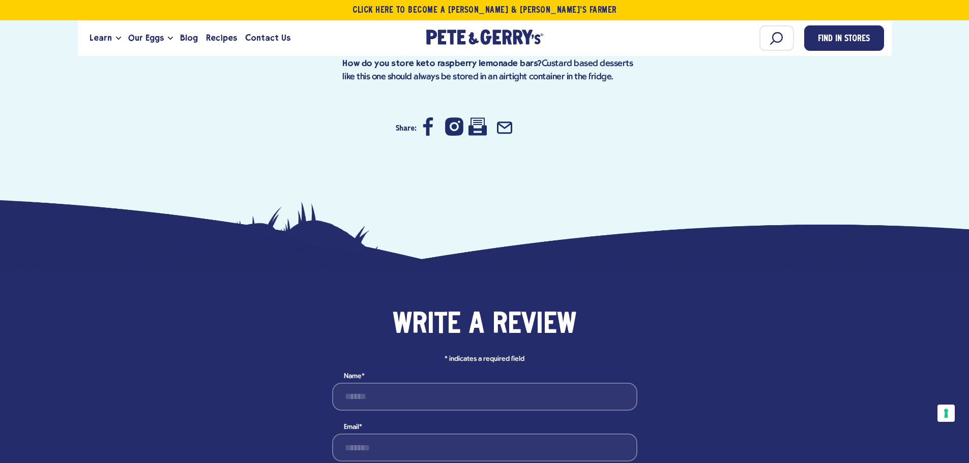
scroll to position [1628, 0]
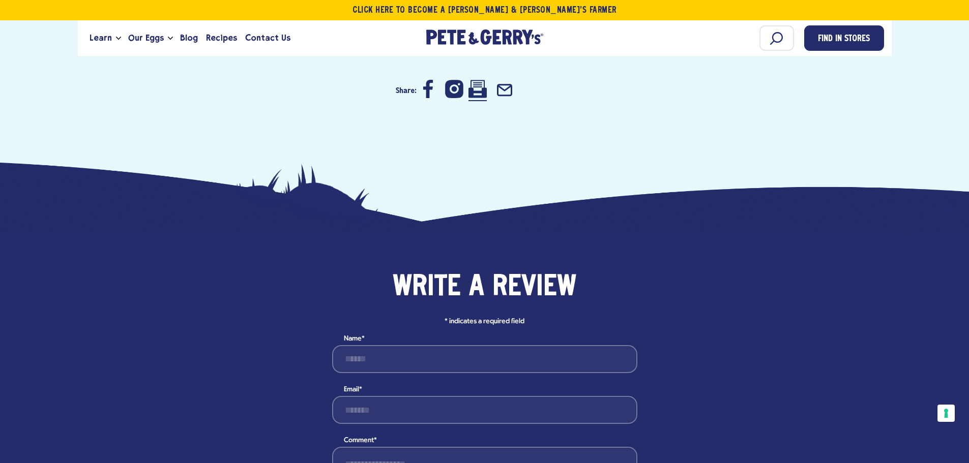
click at [482, 98] on icon at bounding box center [477, 89] width 18 height 18
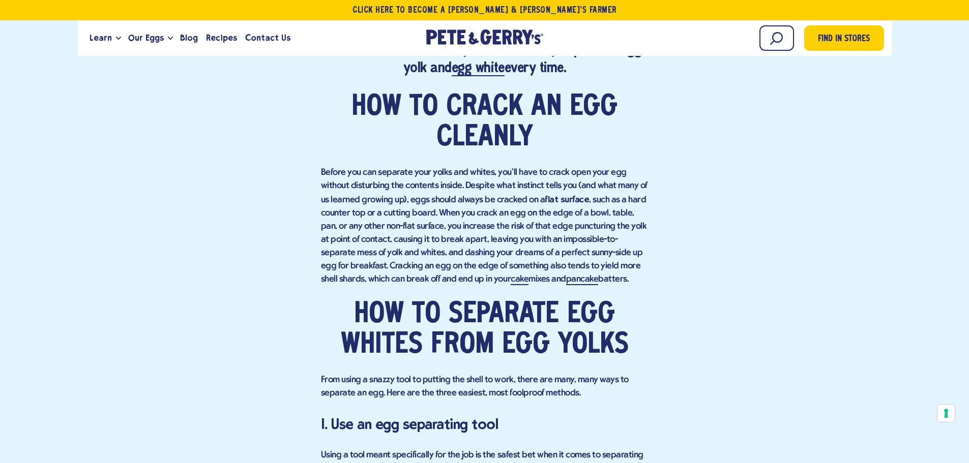
scroll to position [966, 0]
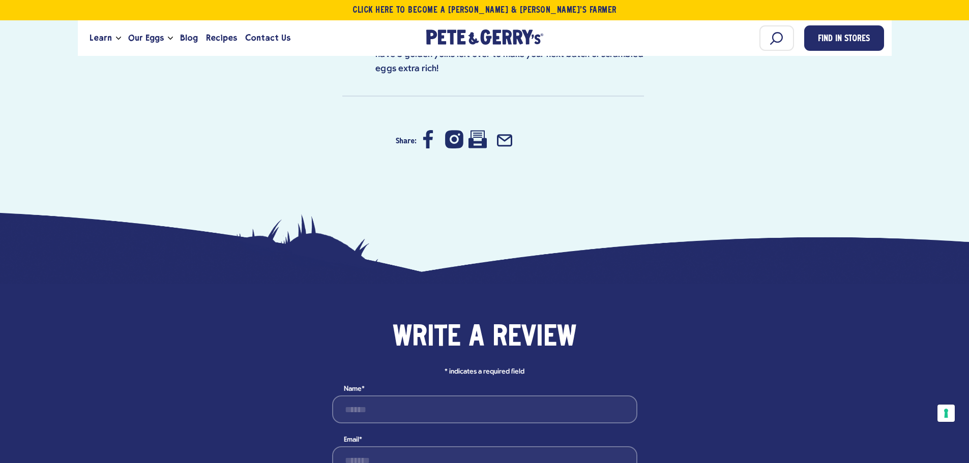
scroll to position [1464, 0]
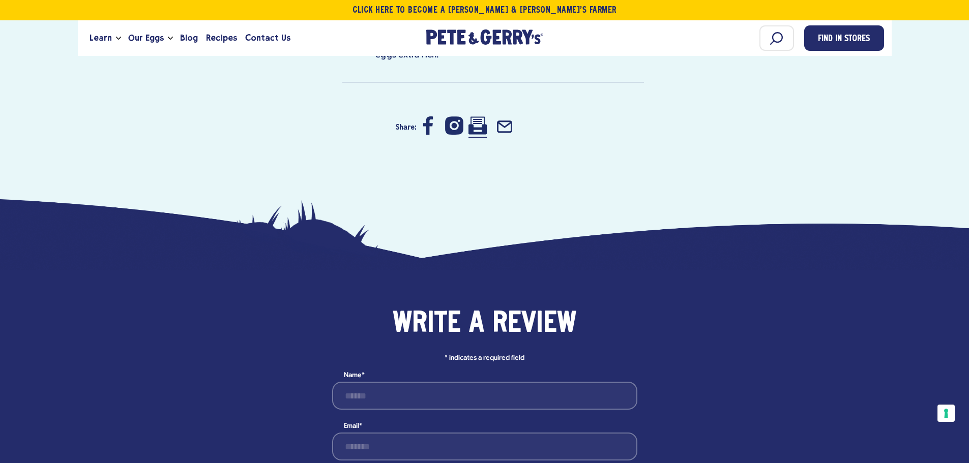
click at [480, 135] on icon at bounding box center [477, 125] width 18 height 18
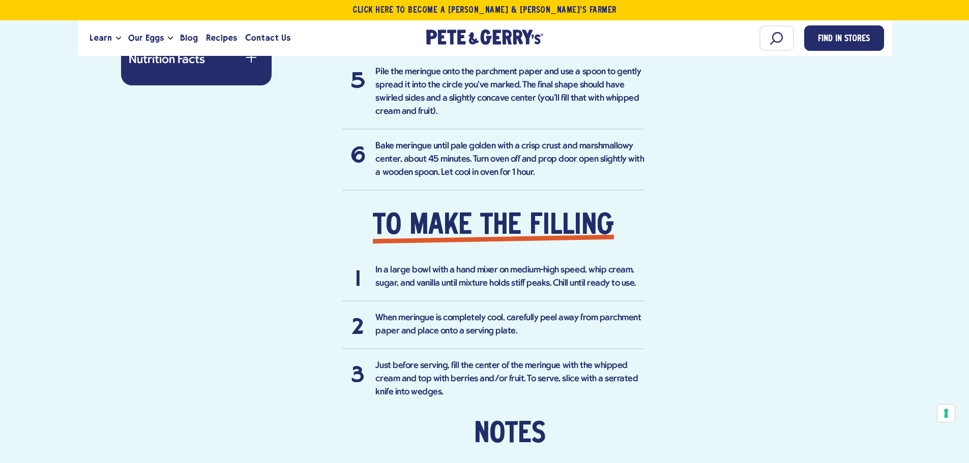
scroll to position [650, 0]
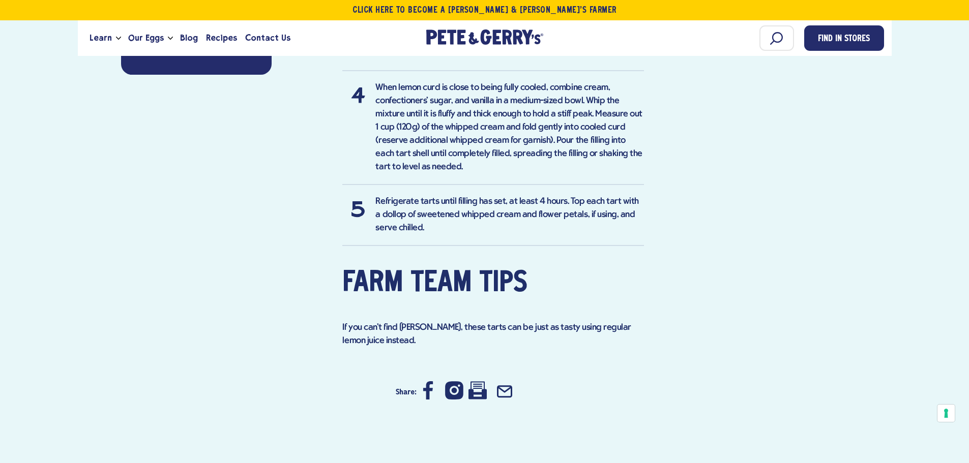
scroll to position [1373, 0]
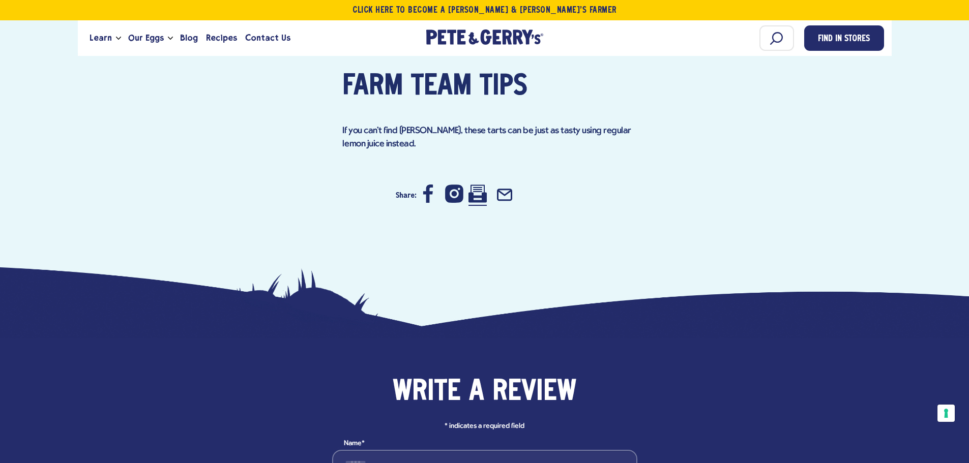
click at [477, 203] on icon at bounding box center [477, 194] width 18 height 18
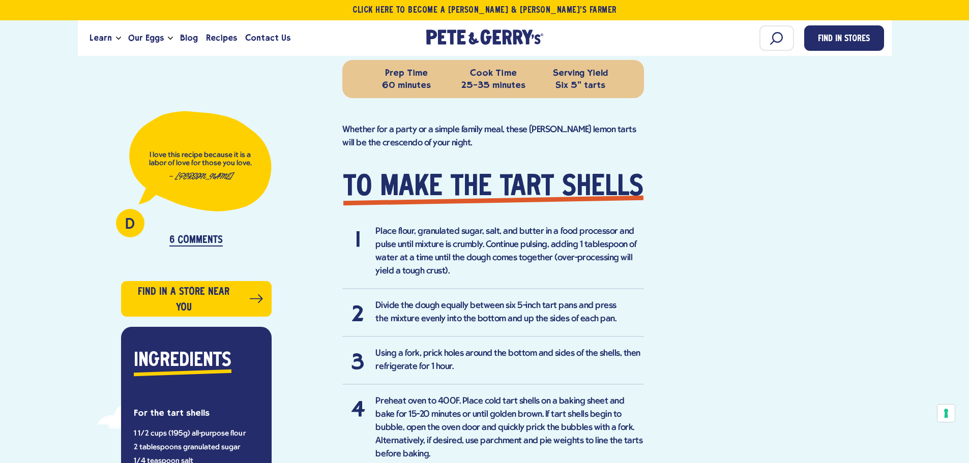
scroll to position [305, 0]
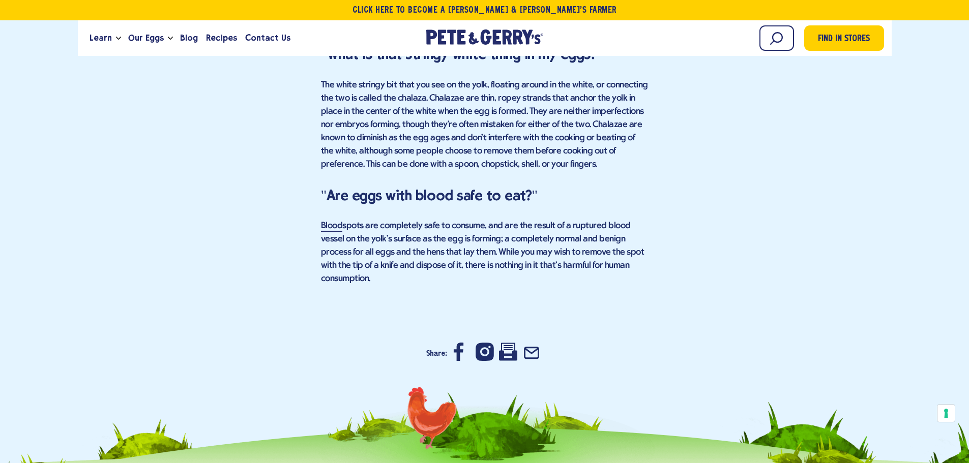
scroll to position [3154, 0]
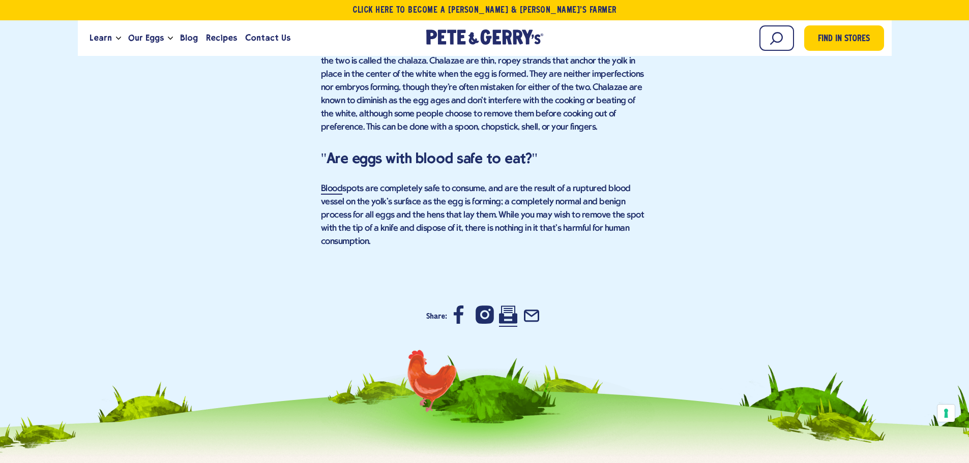
click at [513, 306] on icon at bounding box center [508, 315] width 18 height 18
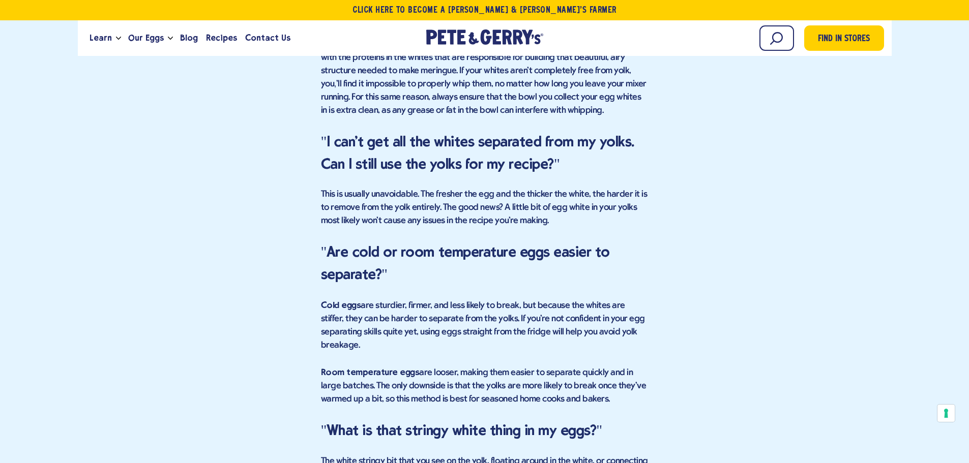
scroll to position [2492, 0]
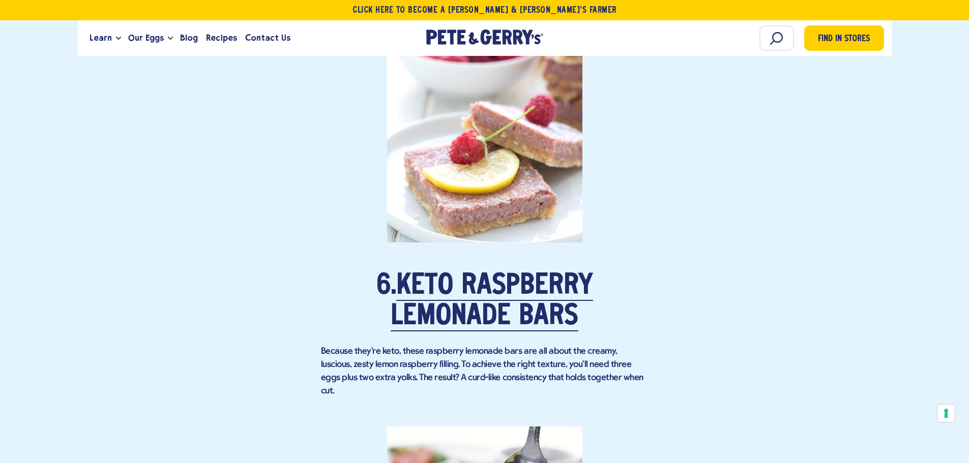
scroll to position [2492, 0]
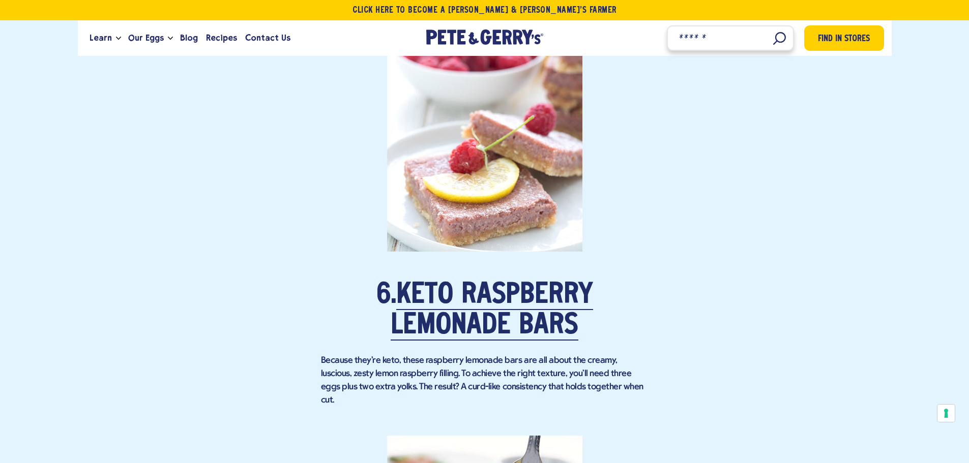
click at [758, 38] on input "Search" at bounding box center [730, 37] width 127 height 25
click at [758, 39] on input "Search" at bounding box center [730, 37] width 127 height 25
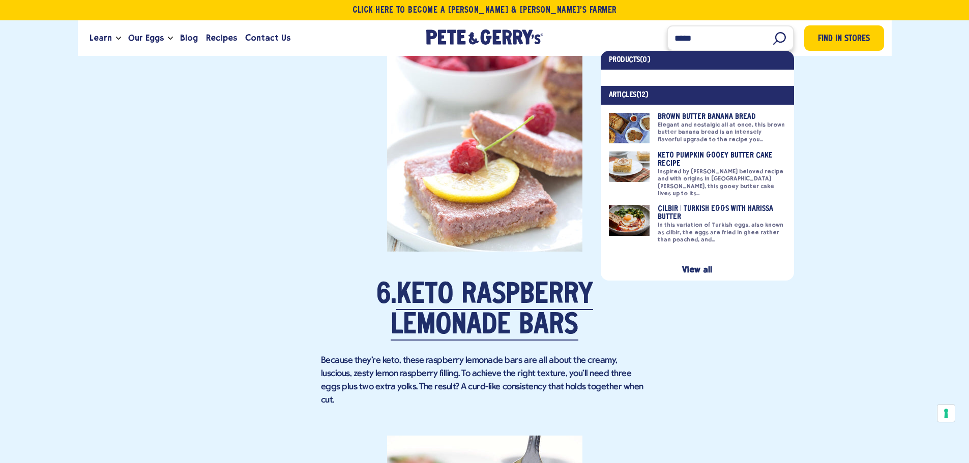
click at [668, 41] on input "*****" at bounding box center [730, 37] width 127 height 25
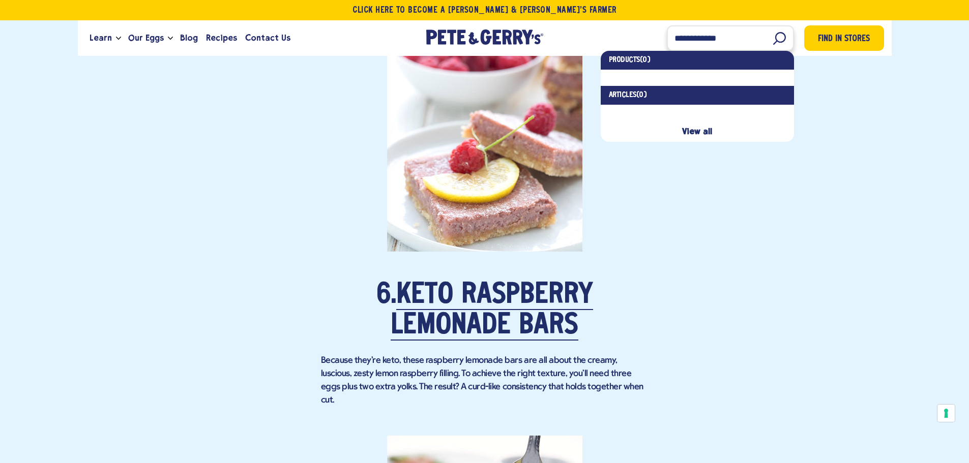
type input "**********"
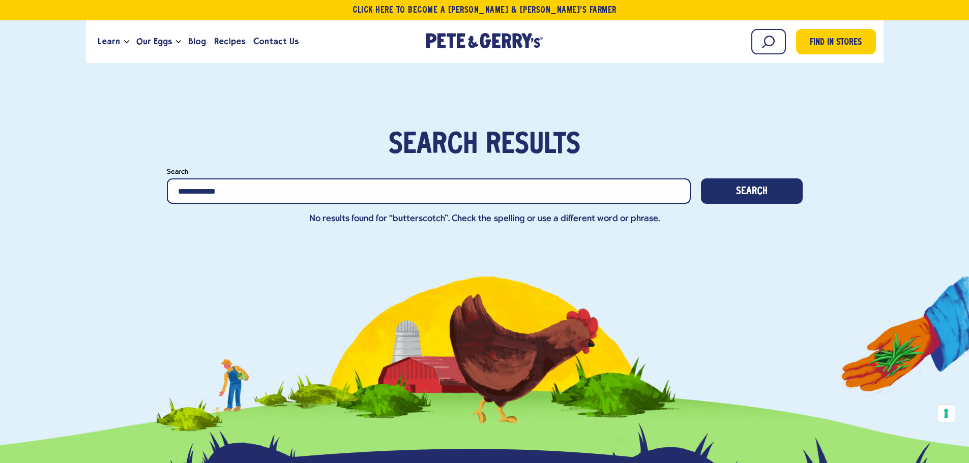
click at [183, 191] on input "**********" at bounding box center [429, 191] width 524 height 25
click at [236, 190] on input "**********" at bounding box center [429, 191] width 524 height 25
click at [174, 190] on input "**********" at bounding box center [429, 191] width 524 height 25
click at [179, 191] on input "**********" at bounding box center [429, 191] width 524 height 25
click at [333, 189] on input "**********" at bounding box center [429, 191] width 524 height 25
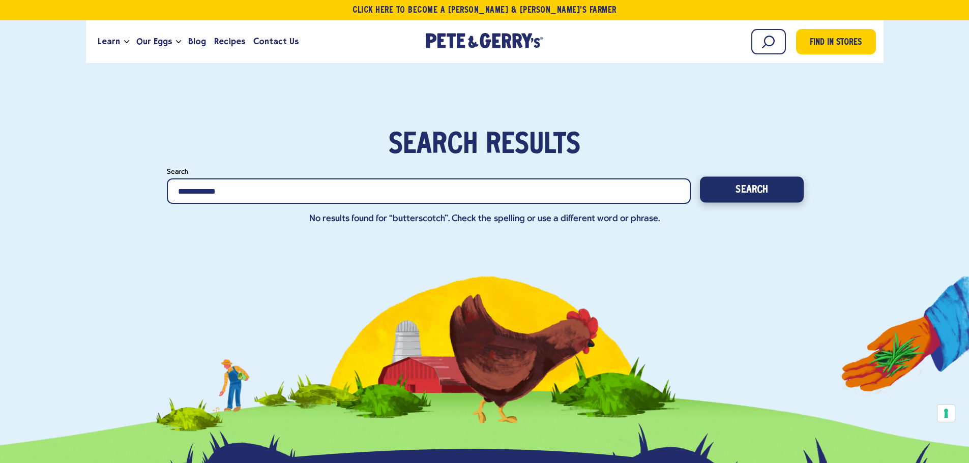
type input "**********"
click at [742, 191] on button "Search" at bounding box center [752, 190] width 104 height 26
click at [223, 45] on span "Recipes" at bounding box center [229, 41] width 31 height 13
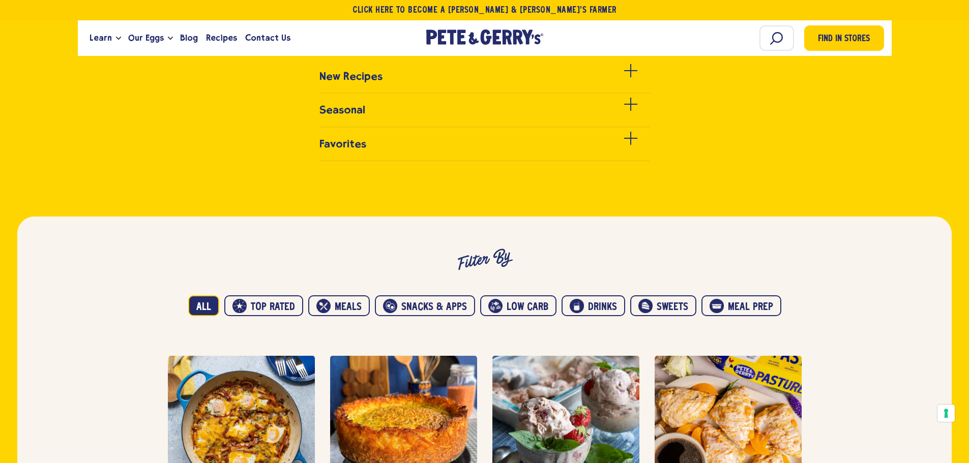
scroll to position [458, 0]
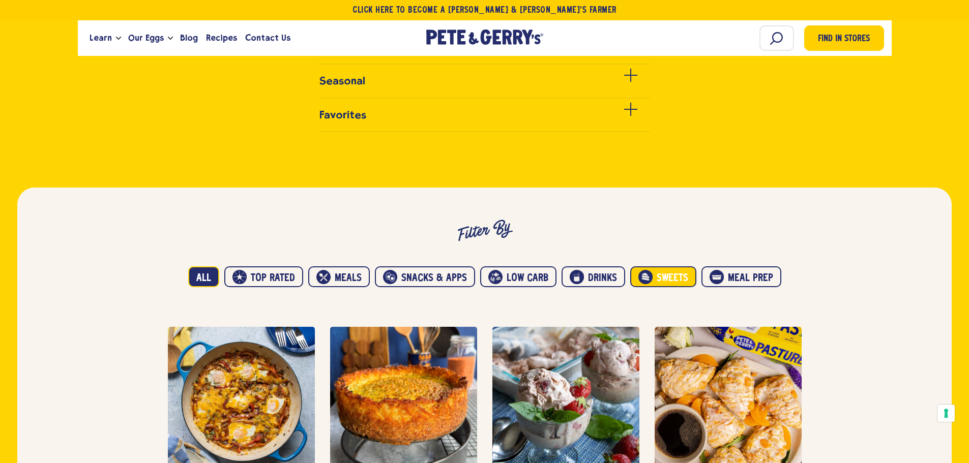
click at [659, 276] on button "Sweets" at bounding box center [663, 277] width 66 height 21
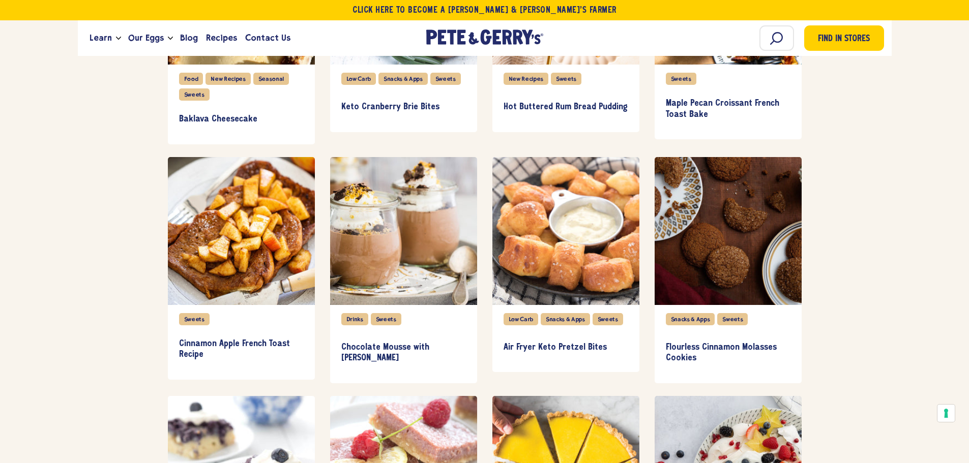
scroll to position [1577, 0]
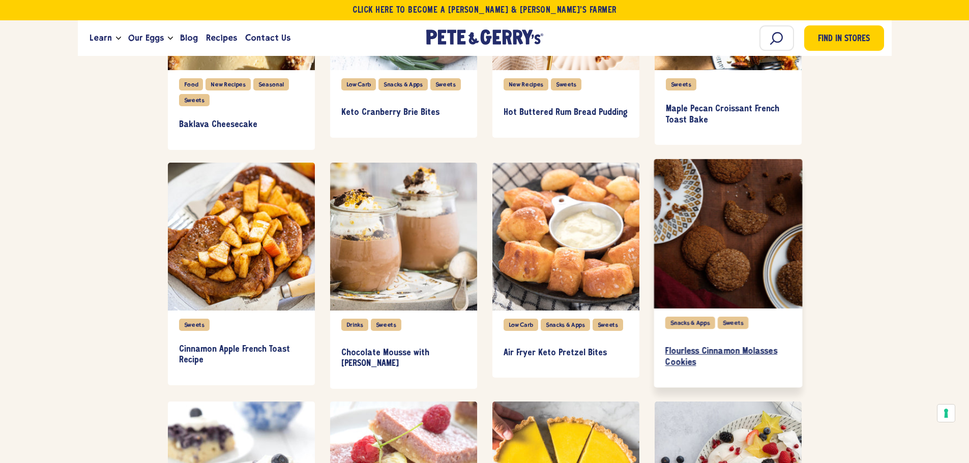
click at [689, 363] on h3 "Flourless Cinnamon Molasses Cookies" at bounding box center [728, 357] width 126 height 22
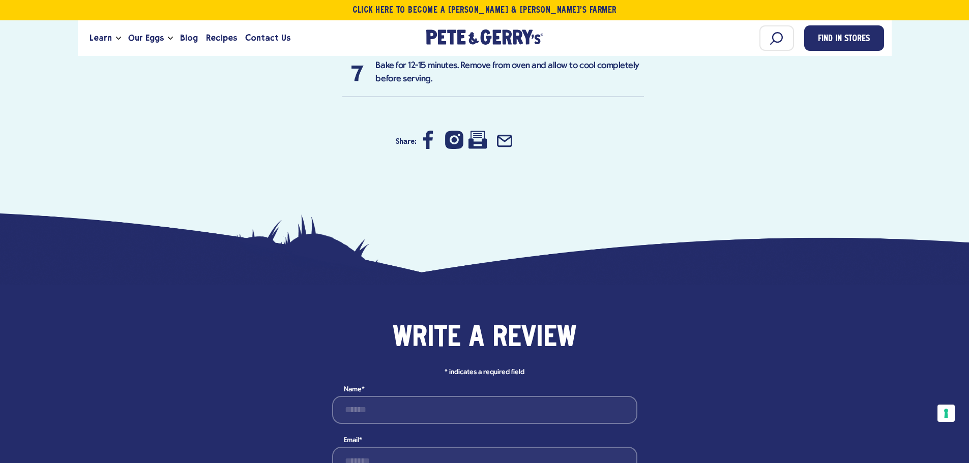
scroll to position [1068, 0]
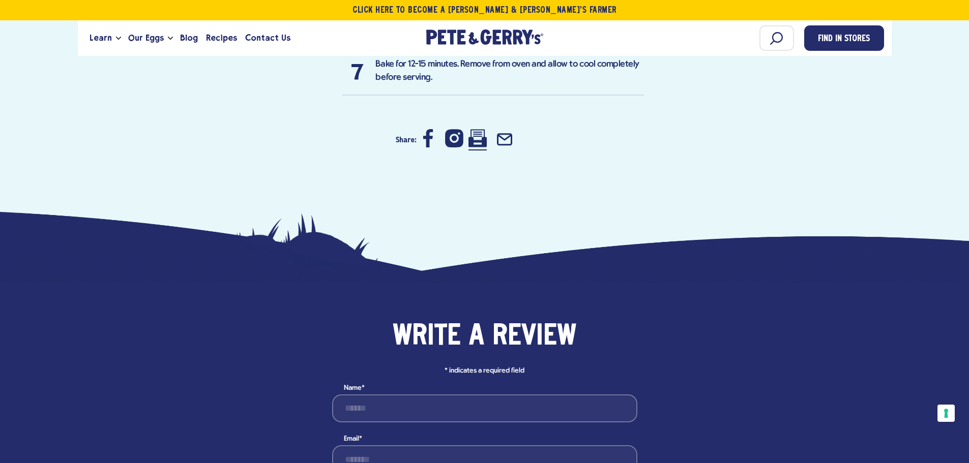
click at [483, 147] on icon at bounding box center [477, 138] width 18 height 18
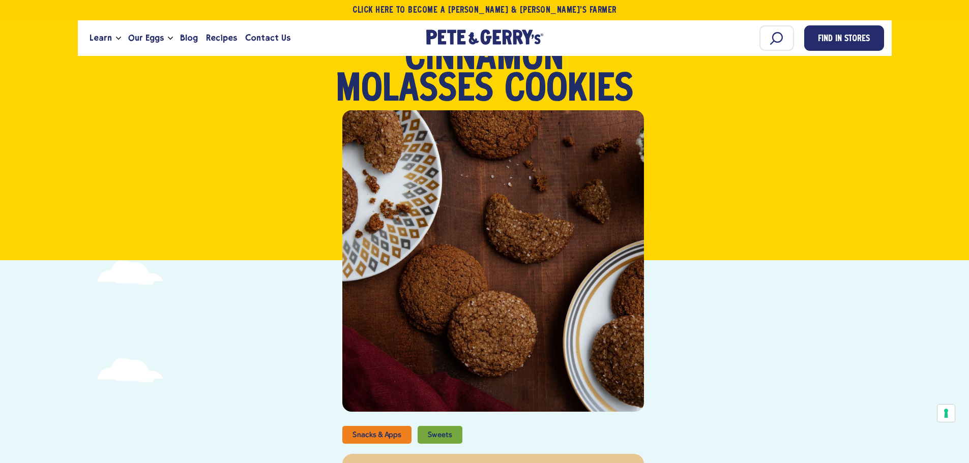
scroll to position [0, 0]
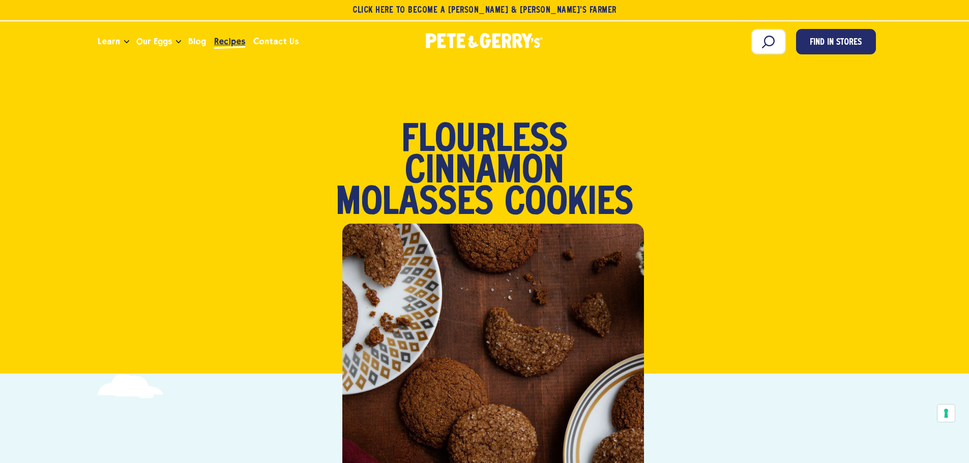
click at [221, 40] on span "Recipes" at bounding box center [229, 41] width 31 height 13
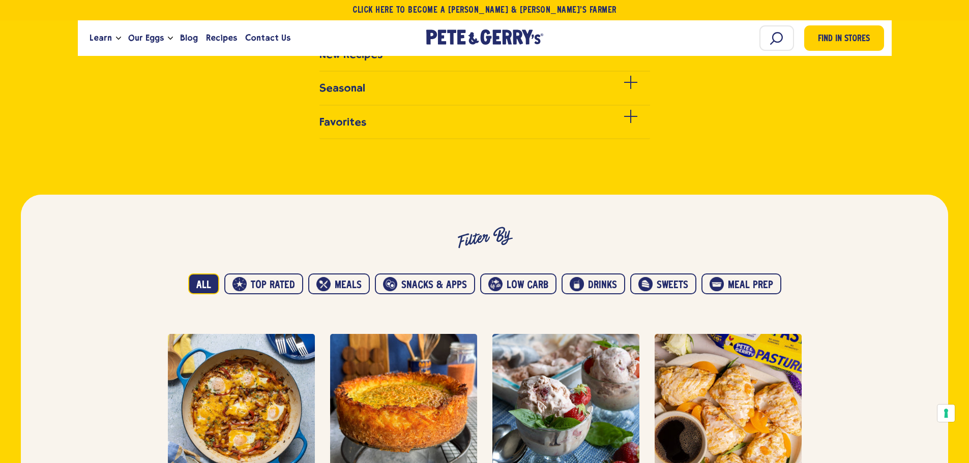
scroll to position [458, 0]
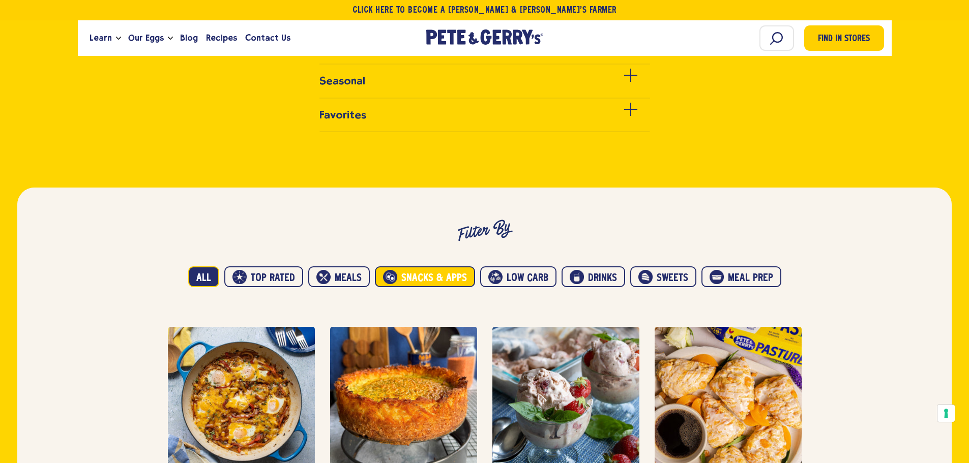
click at [430, 286] on button "Snacks & Apps" at bounding box center [425, 277] width 100 height 21
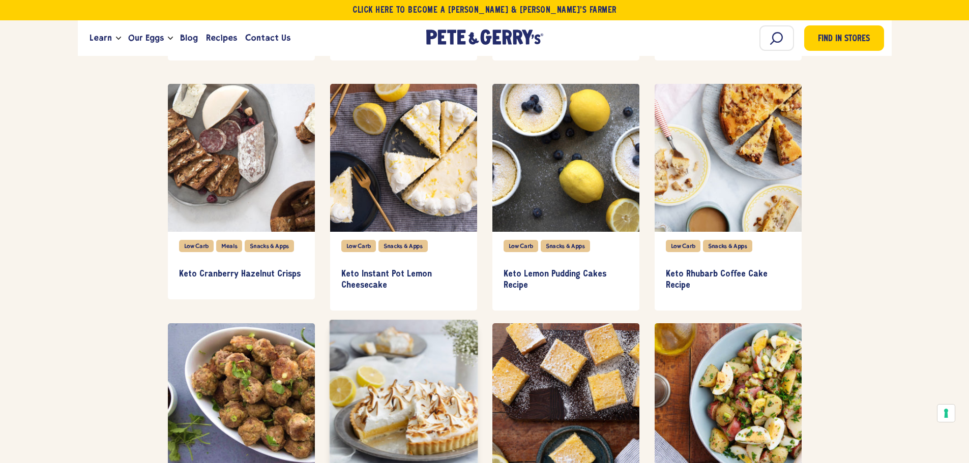
scroll to position [4069, 0]
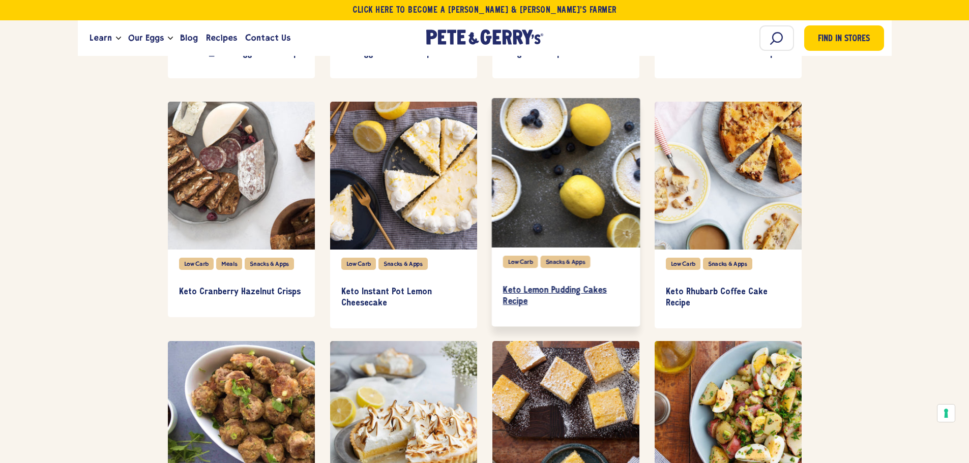
click at [552, 301] on h3 "Keto Lemon Pudding Cakes Recipe" at bounding box center [566, 296] width 126 height 22
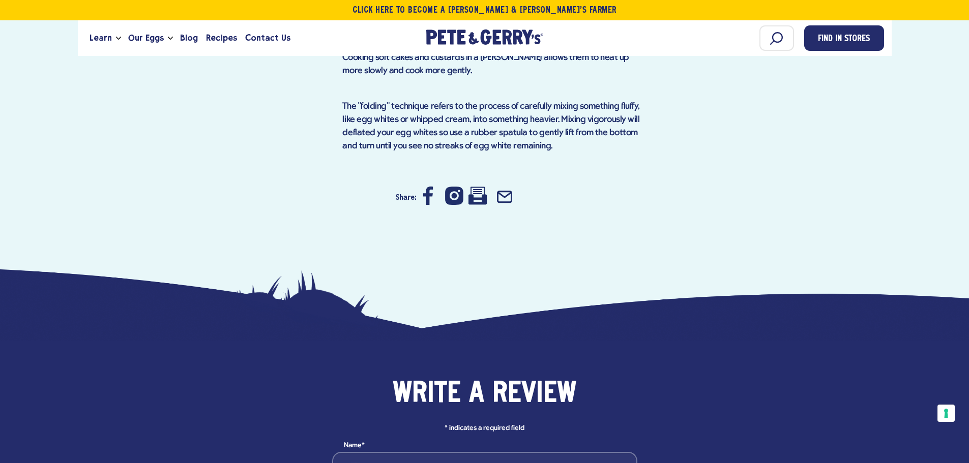
scroll to position [1424, 0]
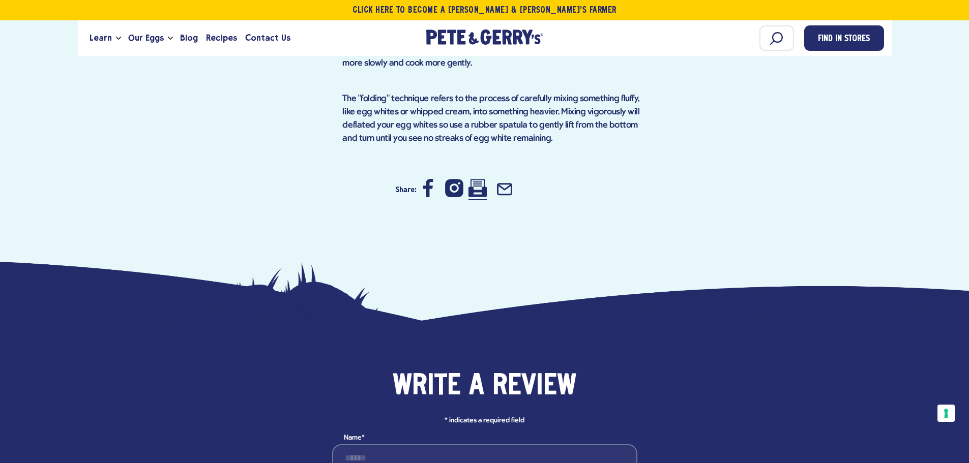
click at [478, 197] on icon at bounding box center [477, 188] width 18 height 18
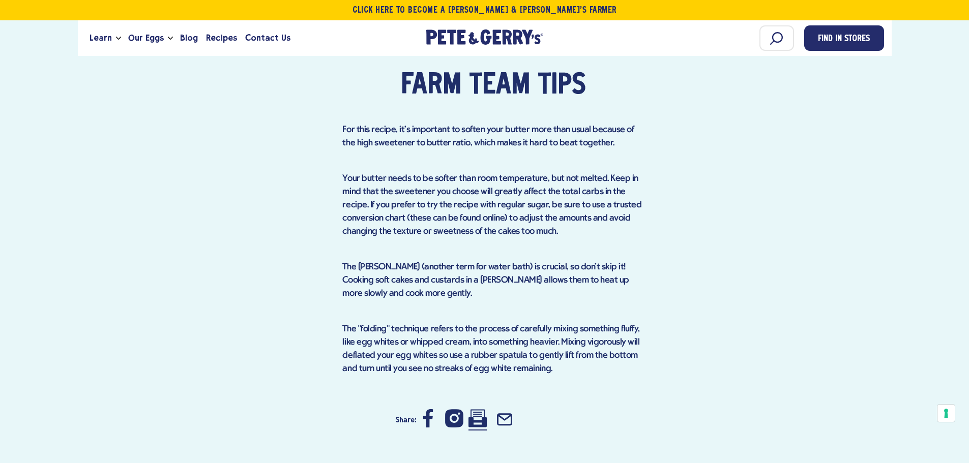
scroll to position [1170, 0]
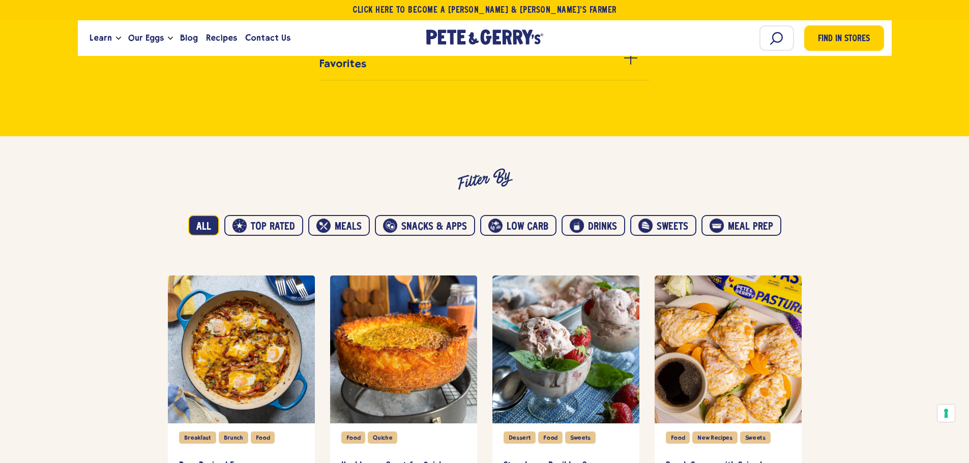
scroll to position [509, 0]
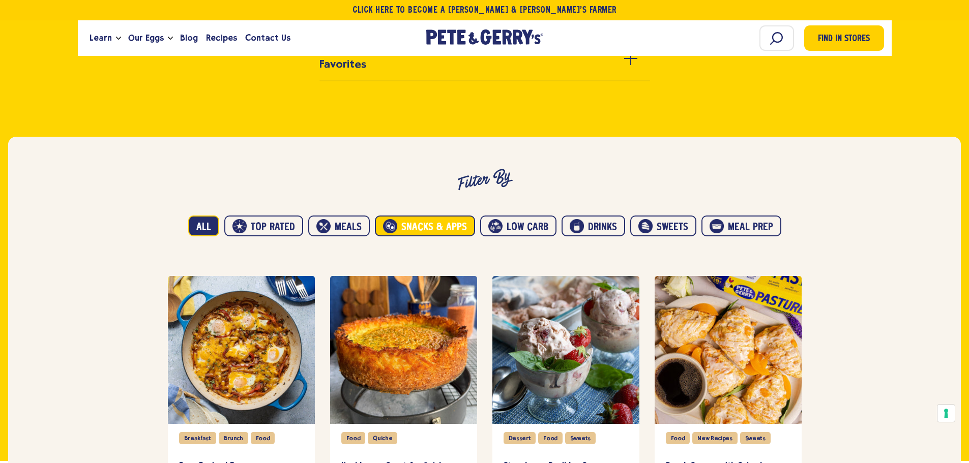
click at [422, 237] on button "Snacks & Apps" at bounding box center [425, 226] width 100 height 21
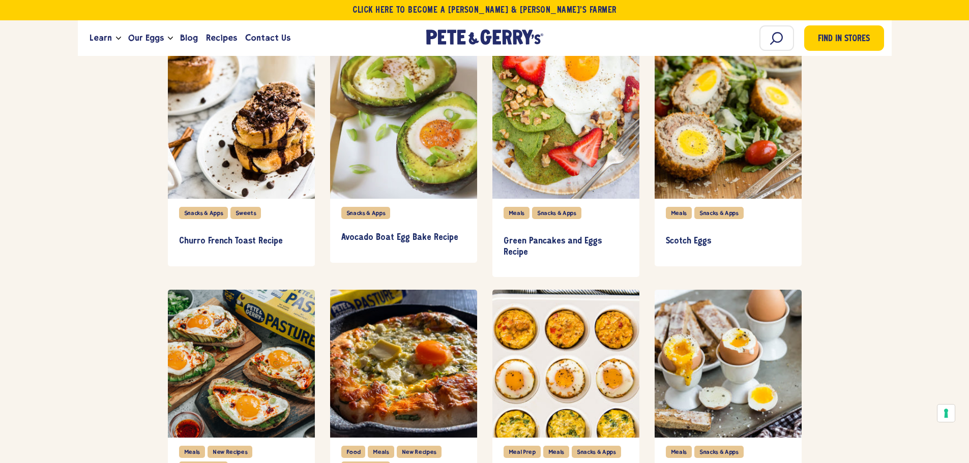
scroll to position [1729, 0]
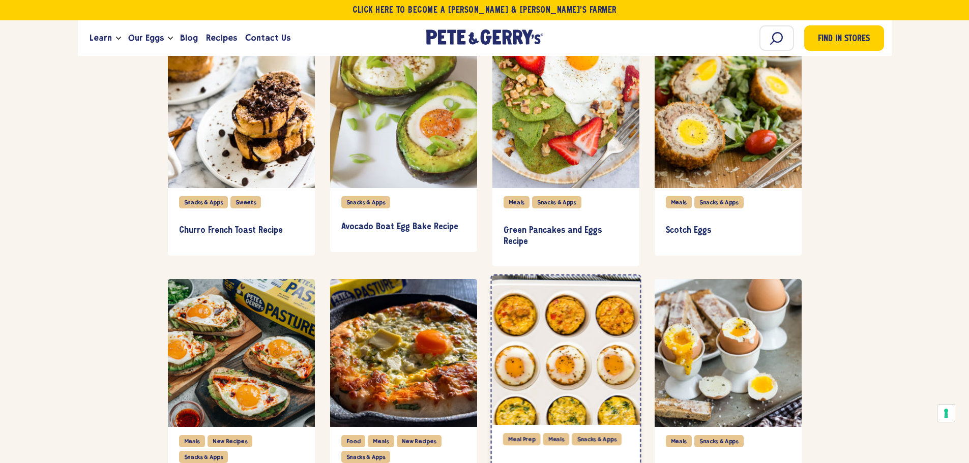
click at [553, 375] on div "item" at bounding box center [565, 351] width 149 height 150
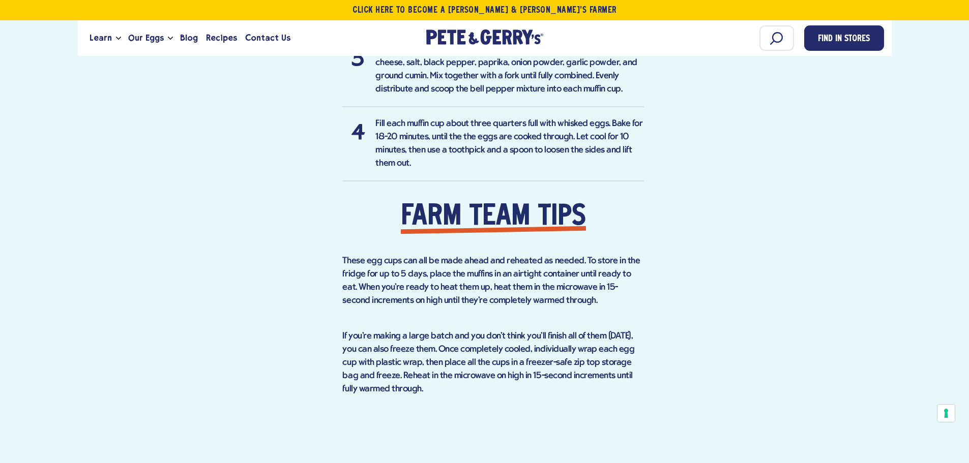
scroll to position [1882, 0]
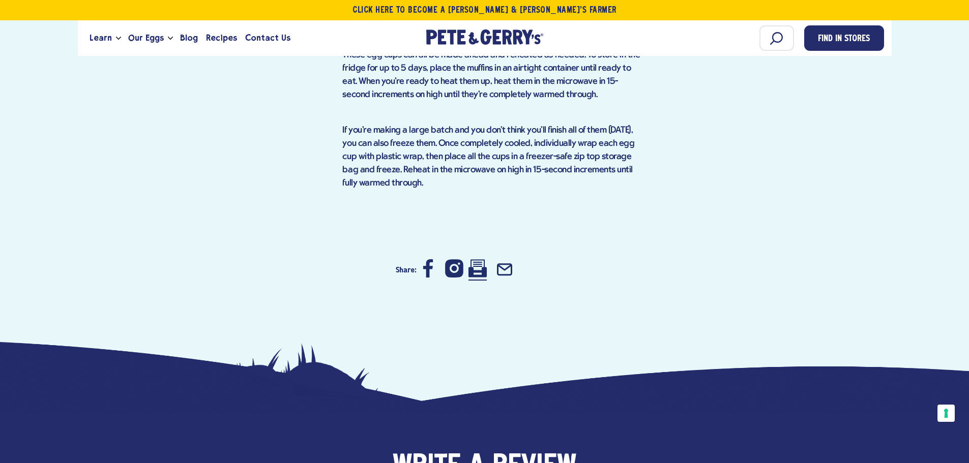
drag, startPoint x: 478, startPoint y: 375, endPoint x: 756, endPoint y: 398, distance: 279.2
click at [478, 278] on icon at bounding box center [477, 269] width 18 height 18
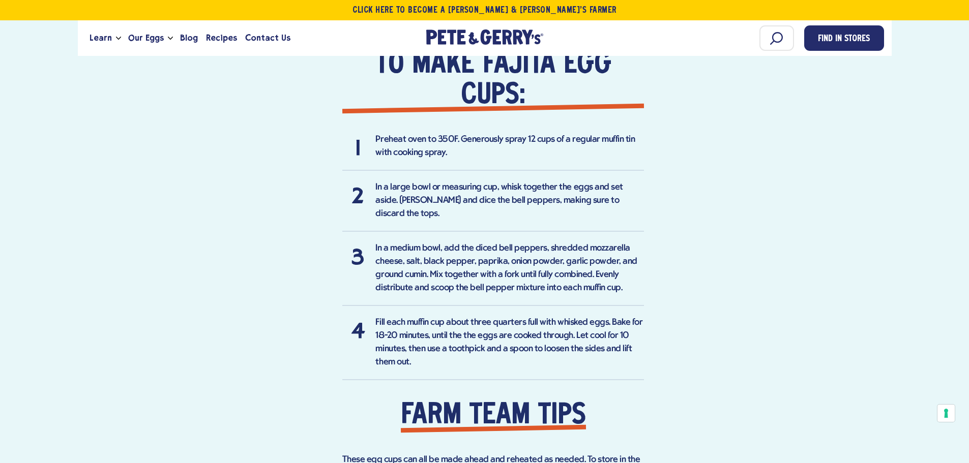
scroll to position [1475, 0]
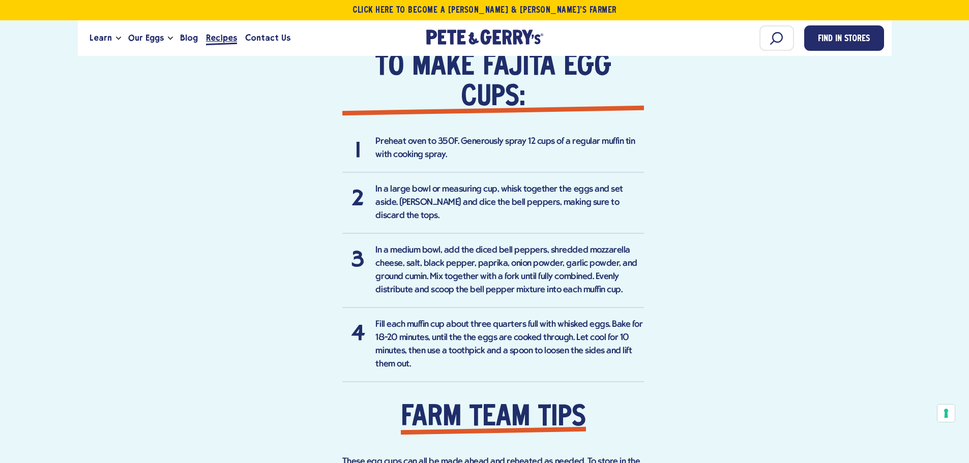
click at [208, 36] on span "Recipes" at bounding box center [221, 38] width 31 height 13
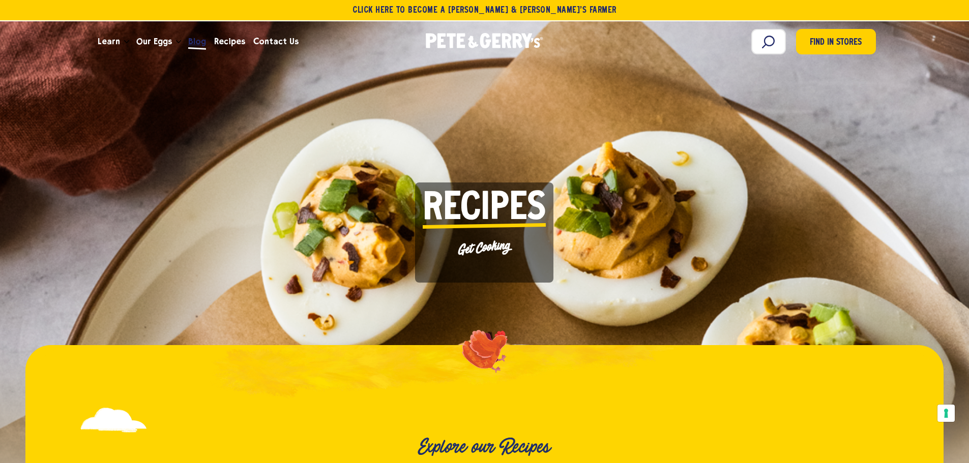
click at [196, 39] on span "Blog" at bounding box center [197, 41] width 18 height 13
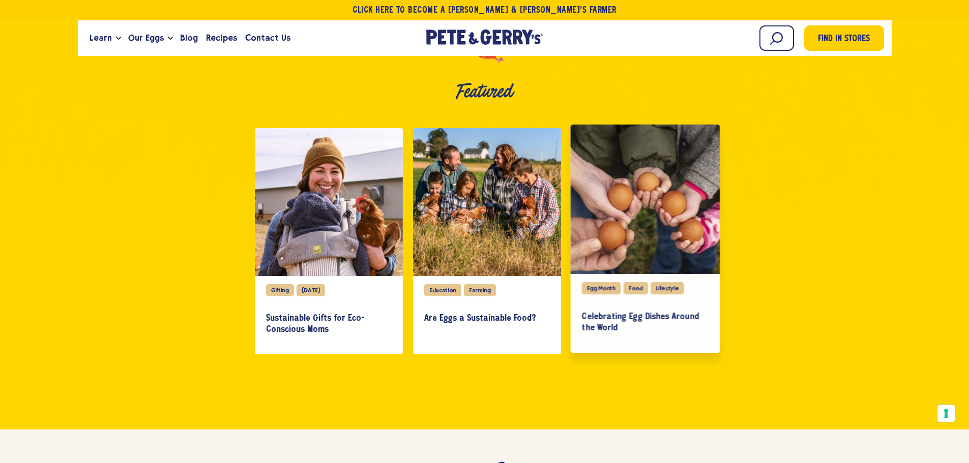
scroll to position [254, 0]
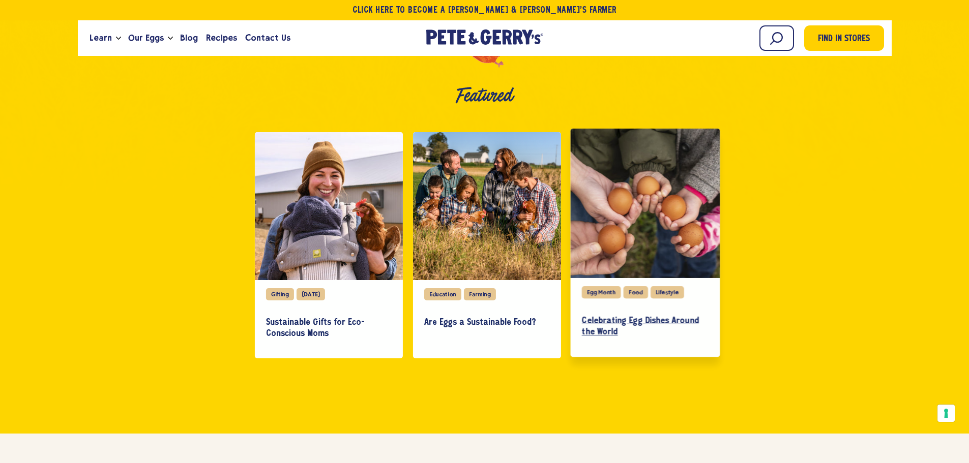
click at [624, 326] on h3 "Celebrating Egg Dishes Around the World" at bounding box center [645, 327] width 127 height 22
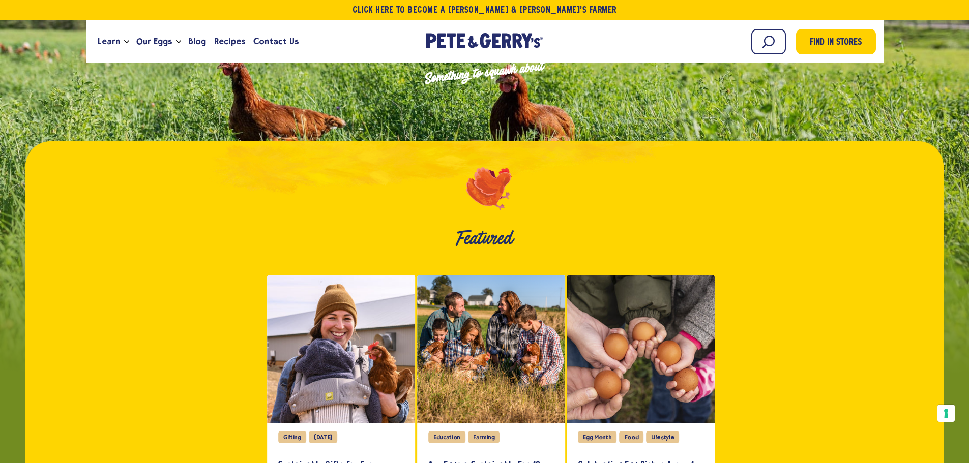
scroll to position [172, 0]
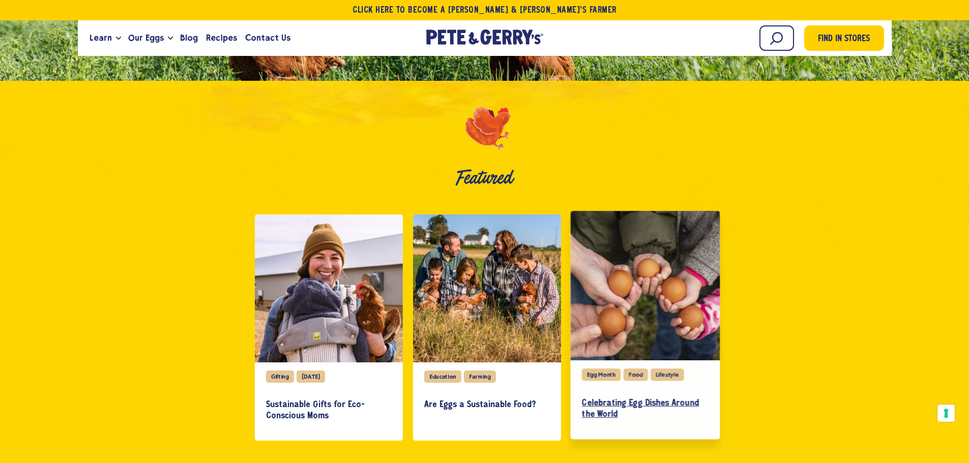
click at [636, 400] on h3 "Celebrating Egg Dishes Around the World" at bounding box center [645, 409] width 127 height 22
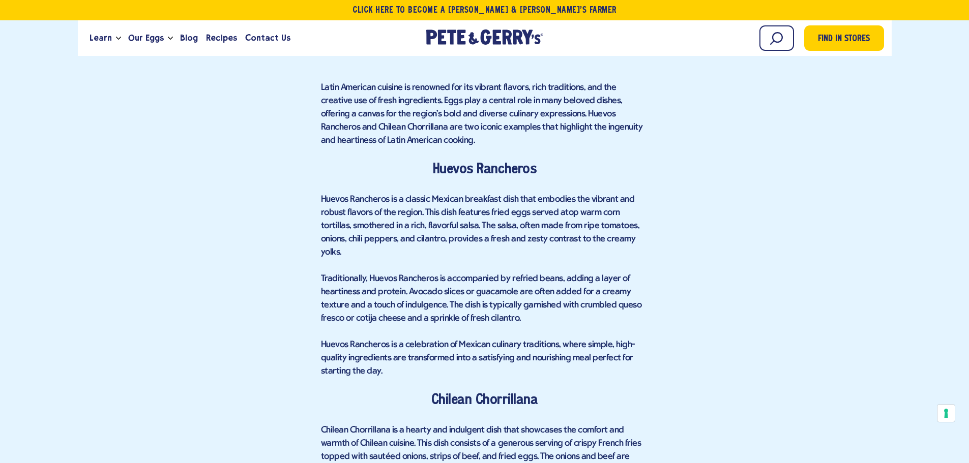
scroll to position [4832, 0]
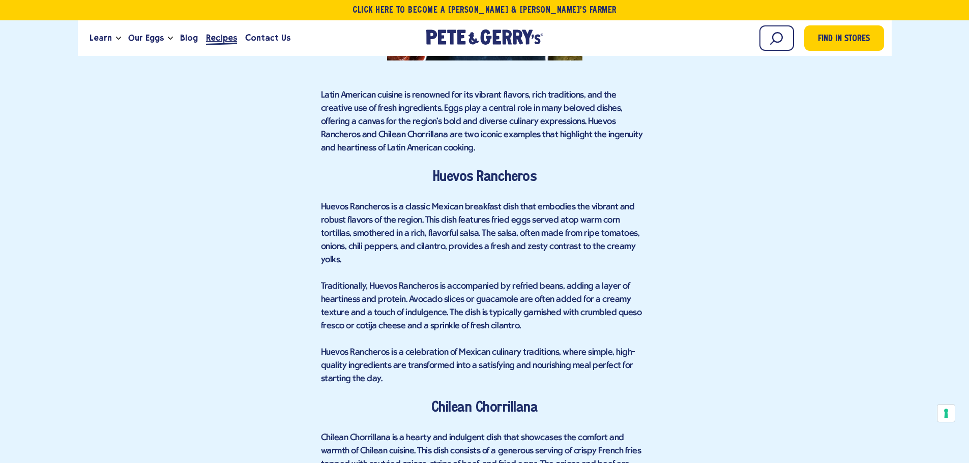
click at [212, 37] on span "Recipes" at bounding box center [221, 38] width 31 height 13
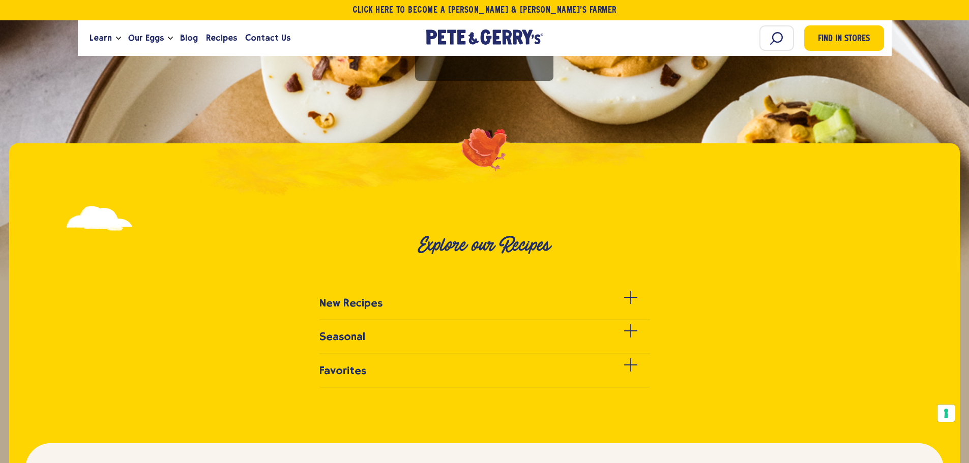
scroll to position [203, 0]
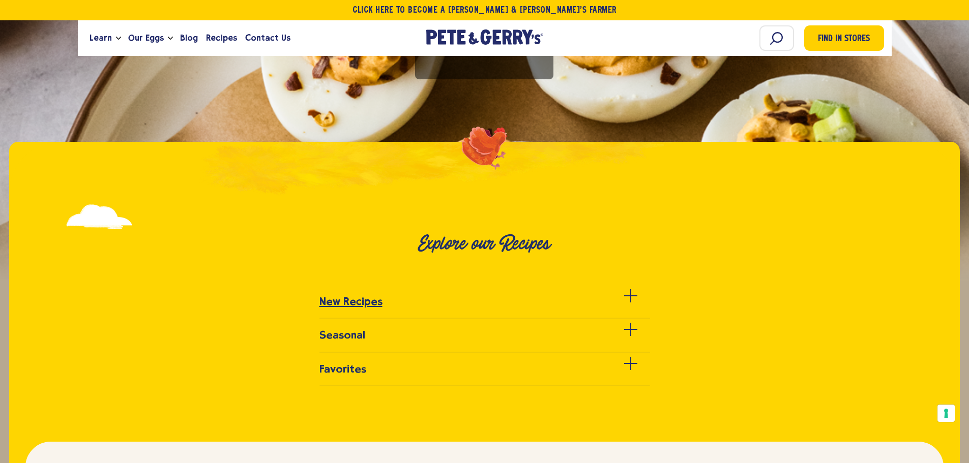
click at [631, 303] on div at bounding box center [630, 302] width 13 height 13
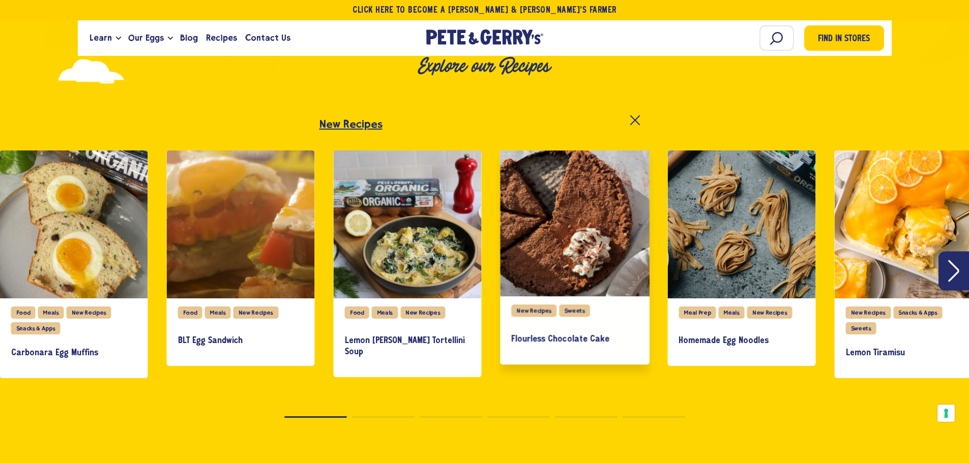
scroll to position [407, 0]
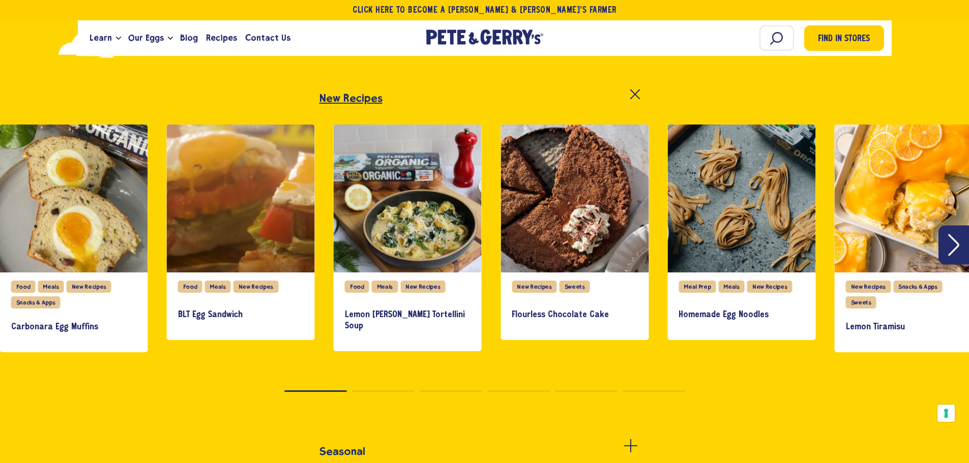
click at [954, 237] on icon "Next" at bounding box center [953, 245] width 11 height 22
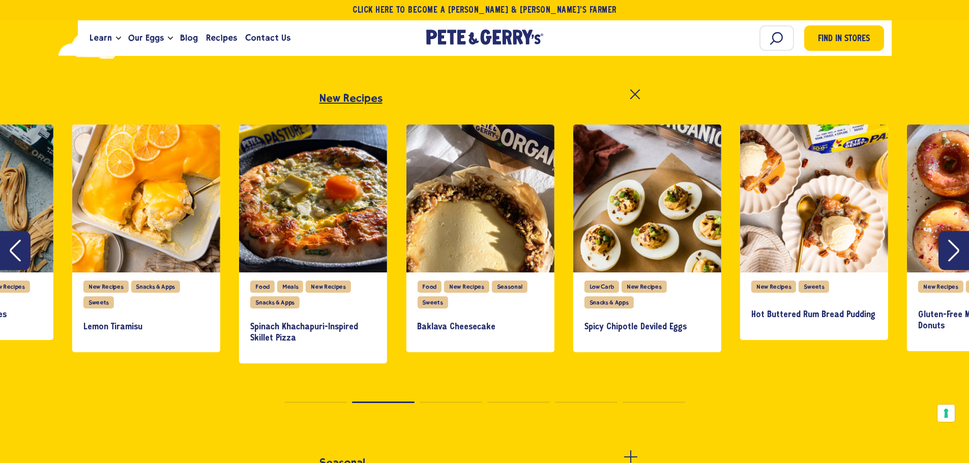
click at [954, 237] on button "Next" at bounding box center [953, 250] width 31 height 39
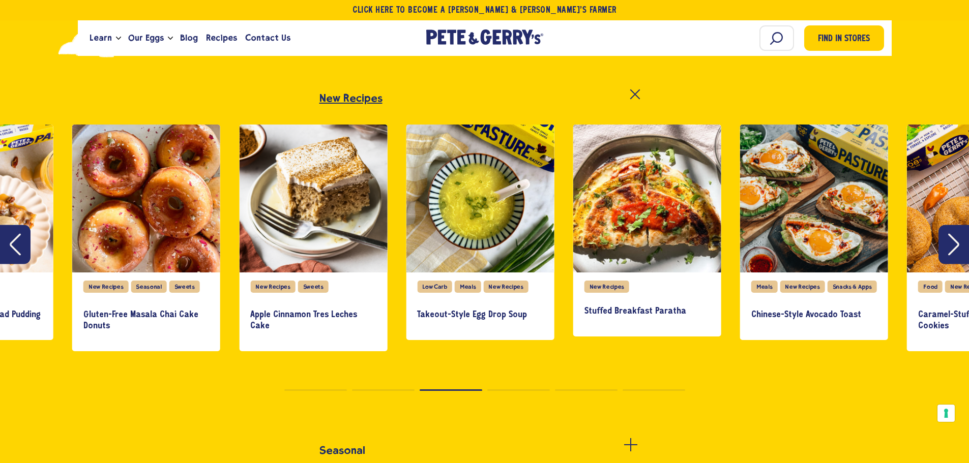
click at [951, 246] on icon "Next" at bounding box center [953, 244] width 11 height 22
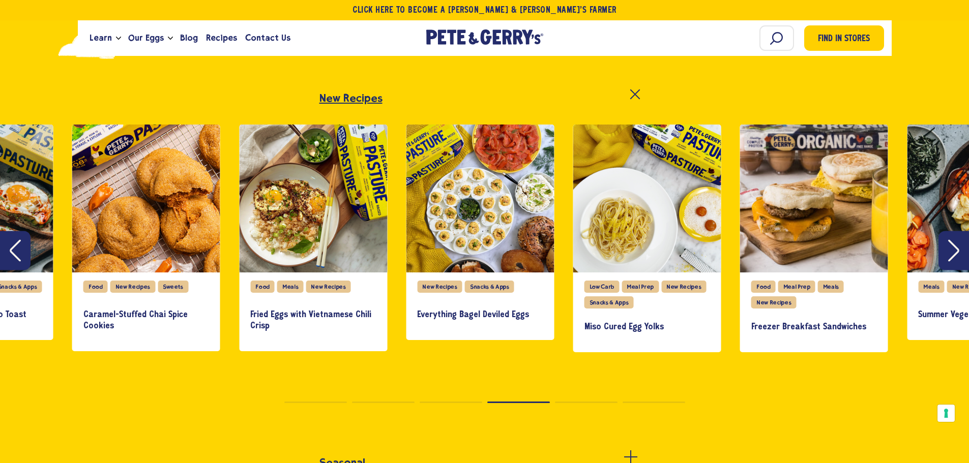
click at [950, 248] on icon "Next" at bounding box center [953, 251] width 11 height 22
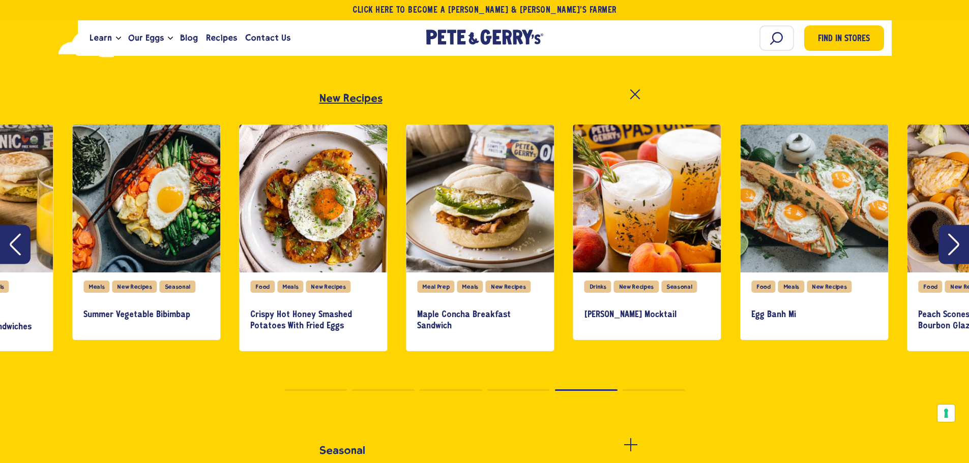
click at [954, 247] on icon "Next" at bounding box center [953, 244] width 11 height 22
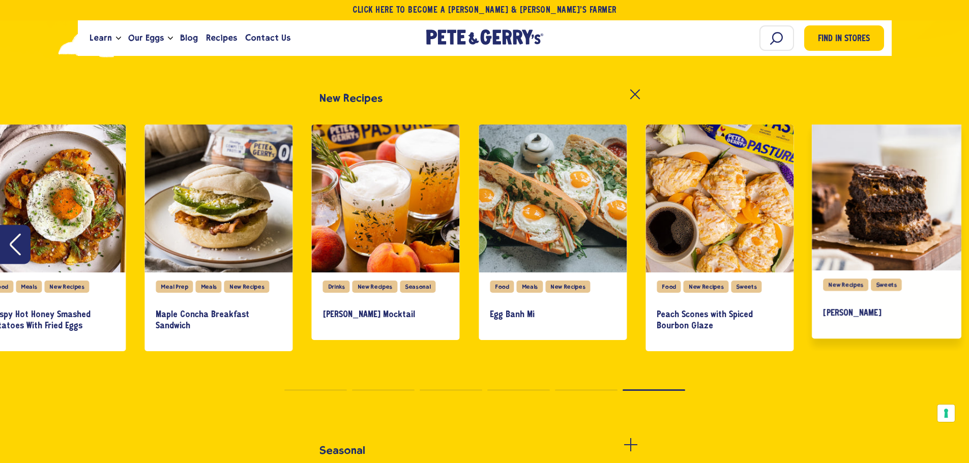
click at [953, 241] on div "slide 27 of 27" at bounding box center [887, 196] width 150 height 150
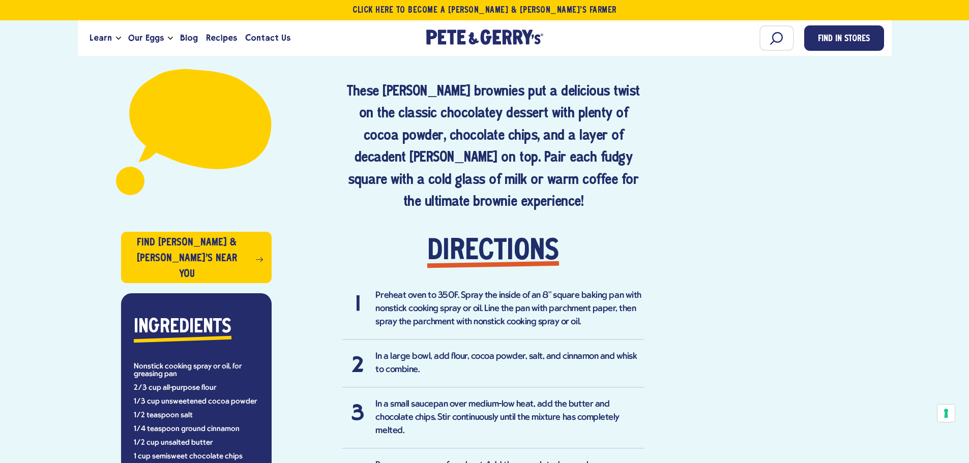
scroll to position [548, 0]
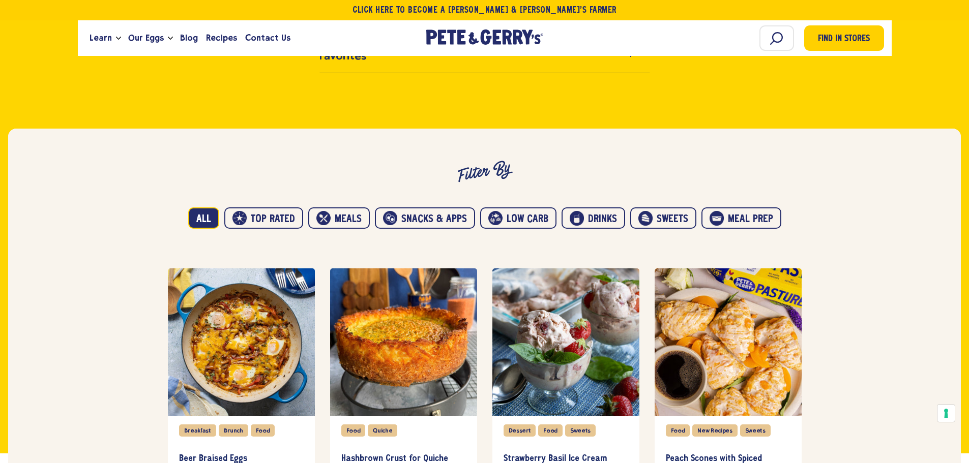
scroll to position [509, 0]
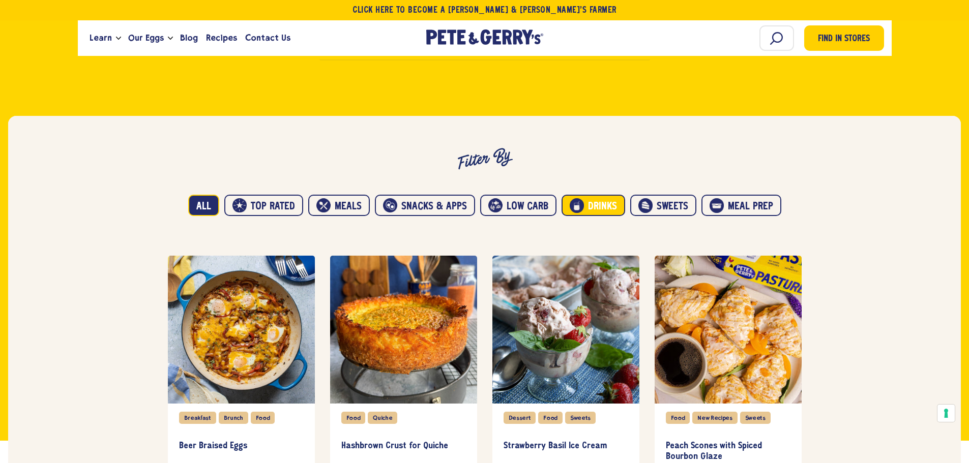
click at [594, 216] on button "Drinks" at bounding box center [594, 205] width 64 height 21
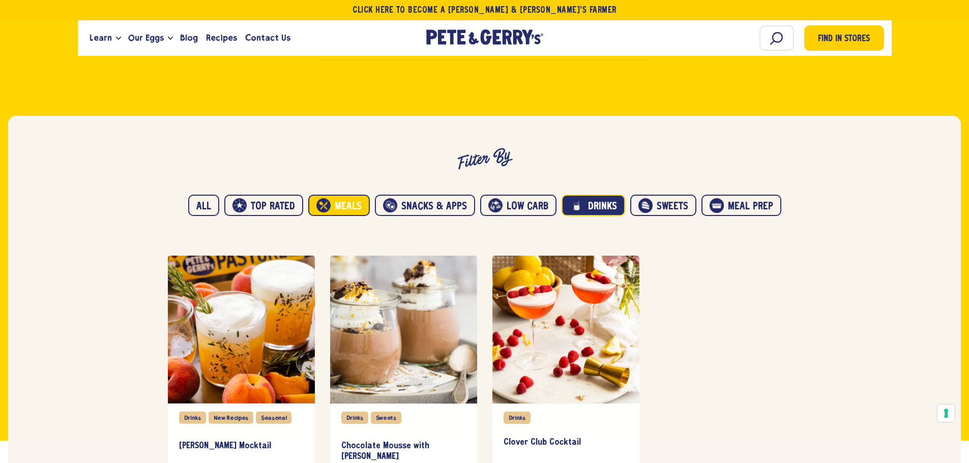
click at [340, 216] on button "Meals" at bounding box center [339, 205] width 62 height 21
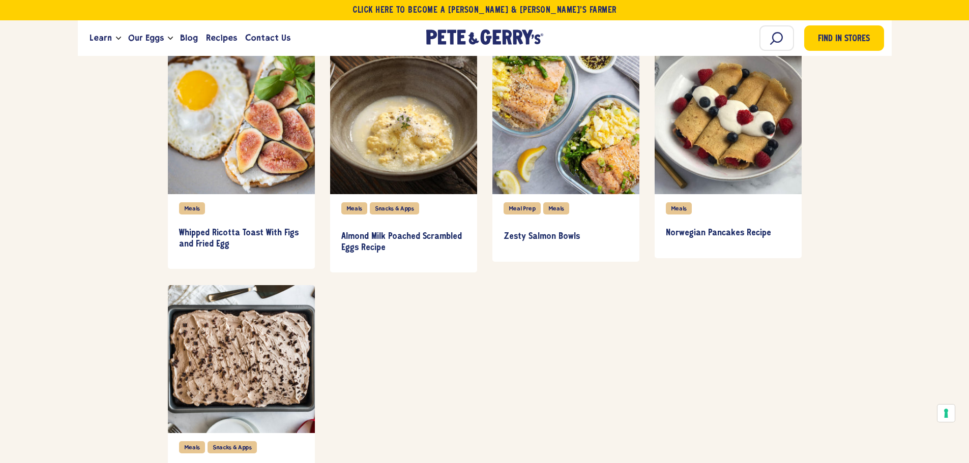
scroll to position [8139, 0]
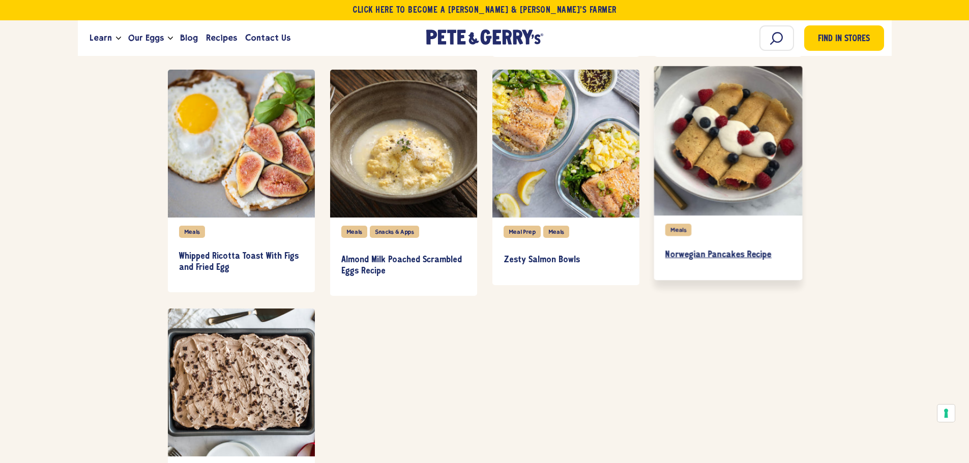
click at [742, 261] on h3 "Norwegian Pancakes Recipe" at bounding box center [728, 255] width 126 height 11
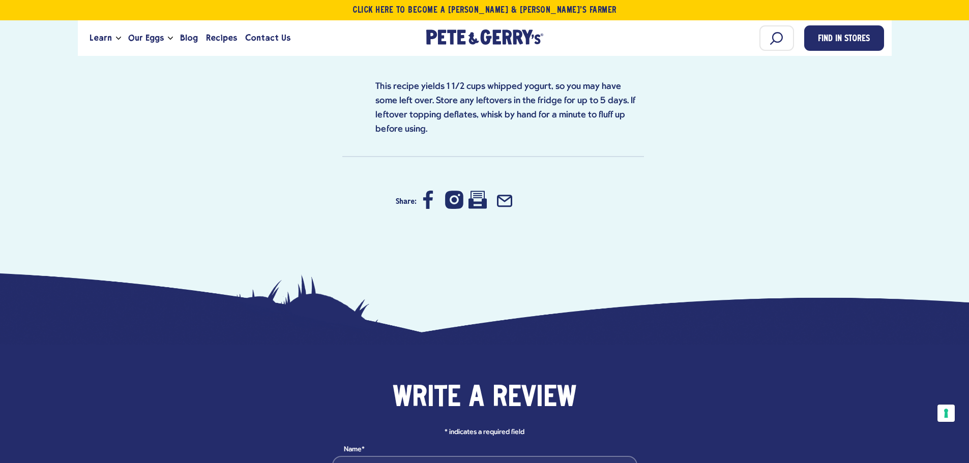
scroll to position [1323, 0]
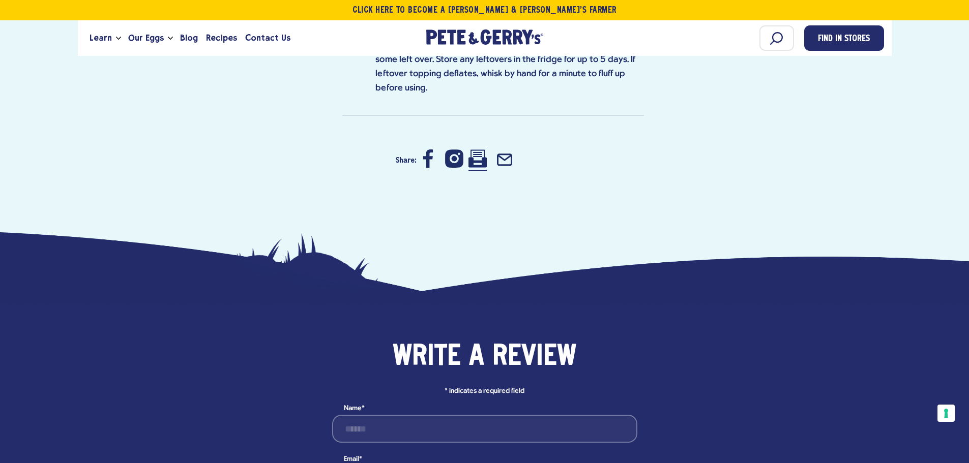
click at [480, 168] on icon at bounding box center [477, 159] width 18 height 18
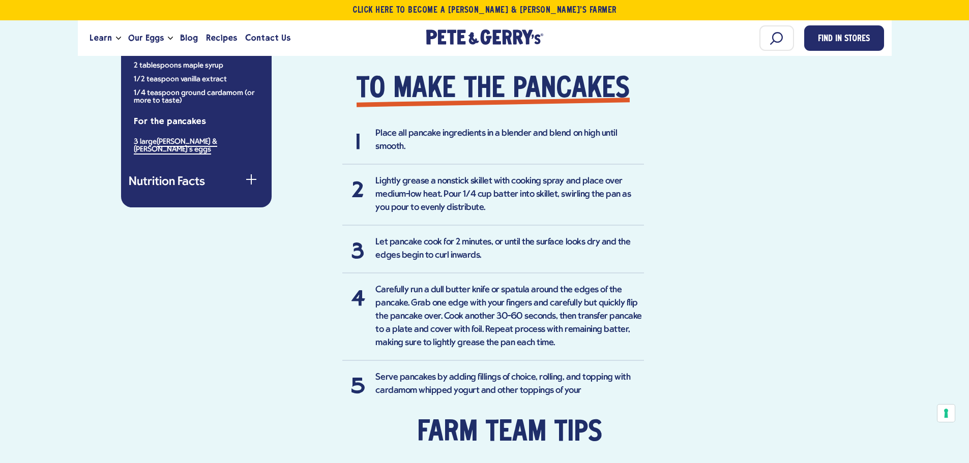
scroll to position [763, 0]
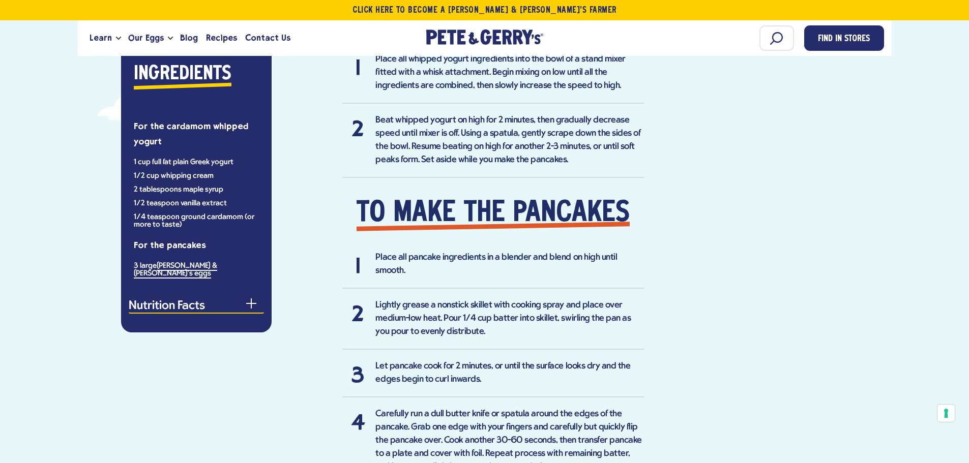
click at [252, 313] on div "button" at bounding box center [251, 308] width 10 height 10
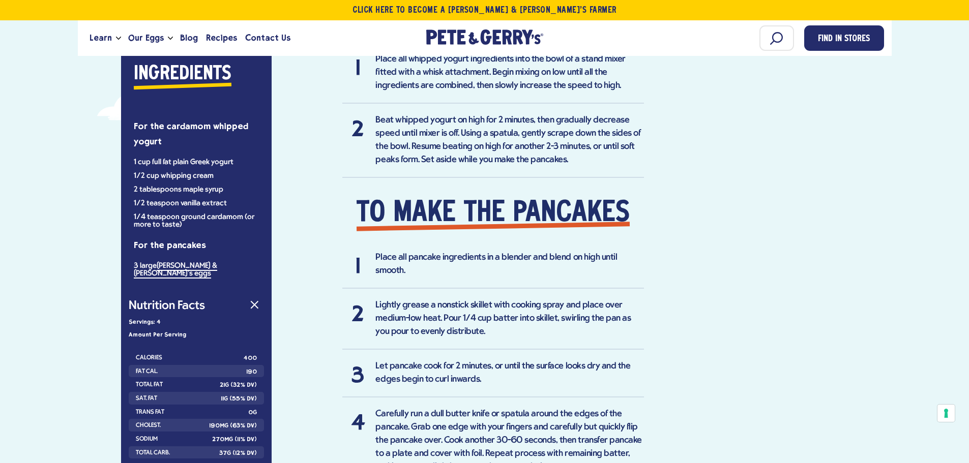
click at [258, 328] on div "Ingredients For the cardamom whipped yogurt 1 cup full fat plain Greek yogurt 1…" at bounding box center [196, 340] width 151 height 601
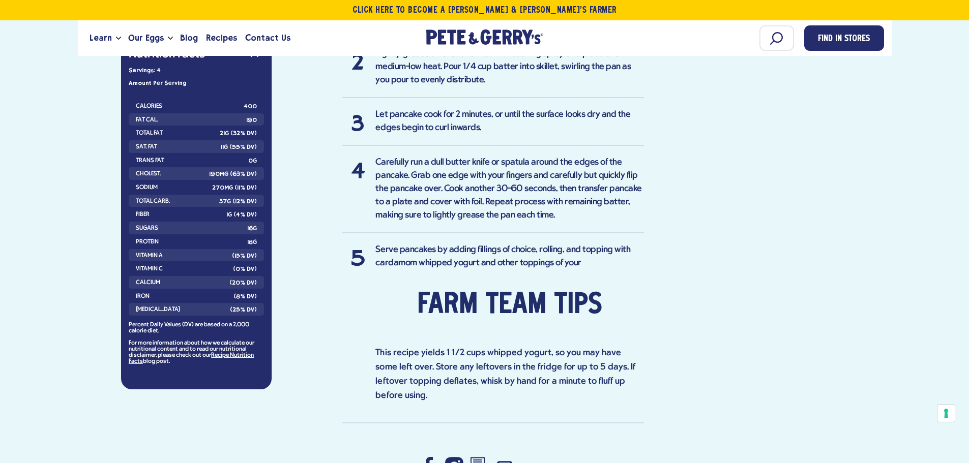
scroll to position [1017, 0]
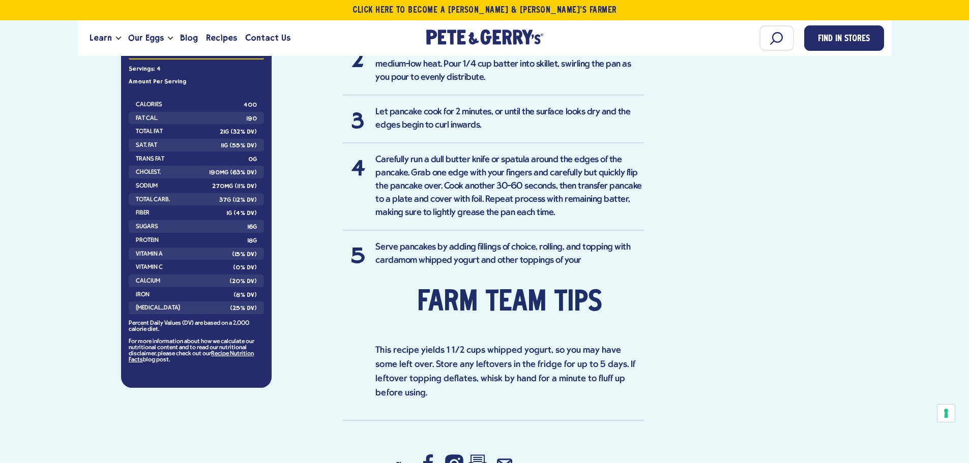
click at [257, 61] on div "button" at bounding box center [251, 54] width 14 height 14
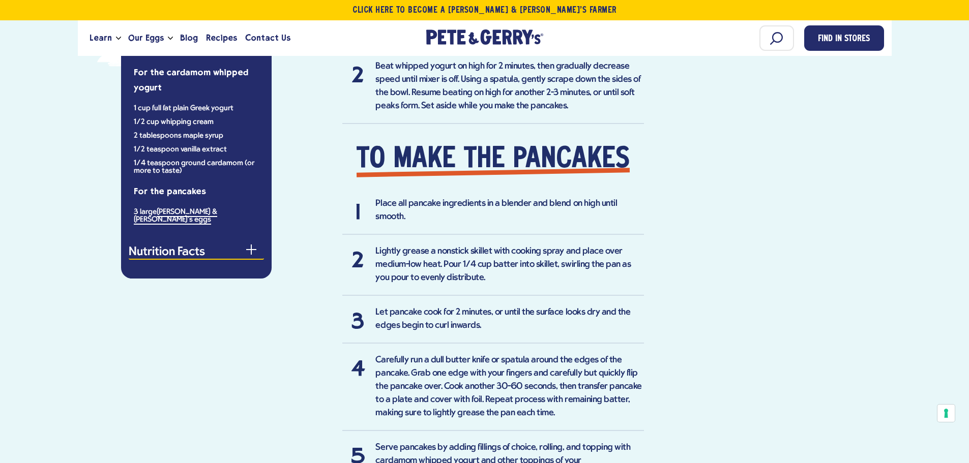
scroll to position [814, 0]
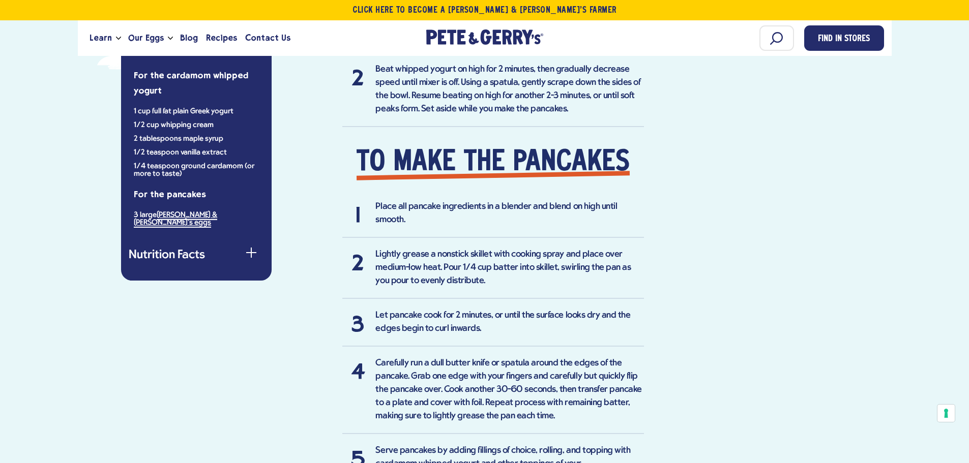
click at [201, 228] on link "Pete & Gerry's eggs" at bounding box center [175, 219] width 83 height 17
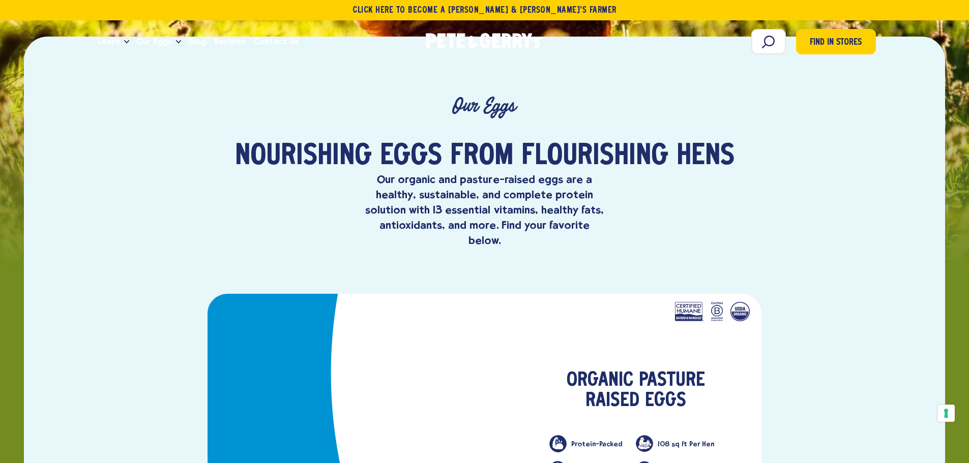
scroll to position [254, 0]
